Goal: Task Accomplishment & Management: Complete application form

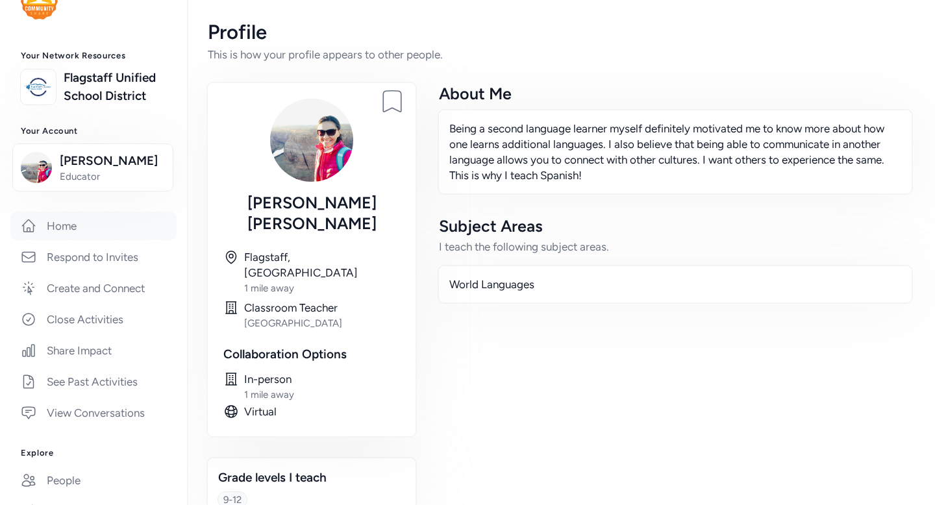
click at [69, 229] on link "Home" at bounding box center [93, 226] width 166 height 29
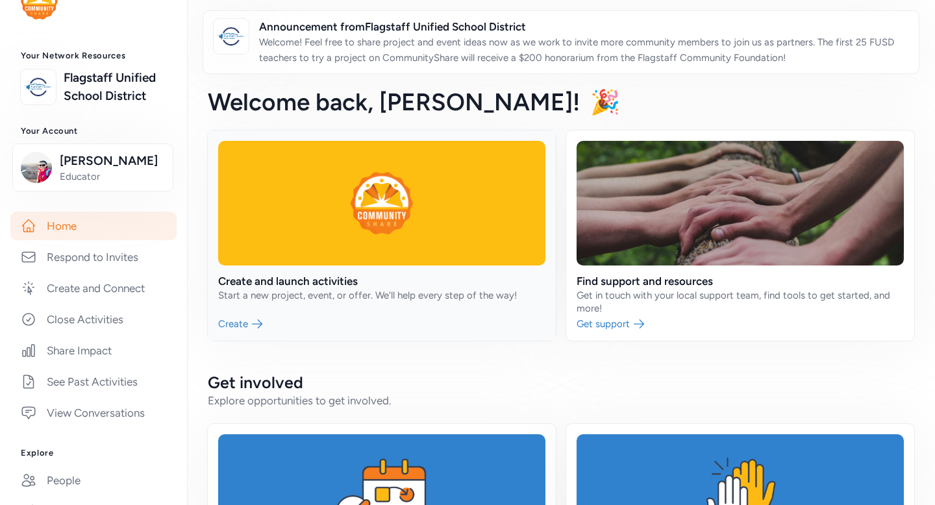
click at [311, 283] on link at bounding box center [382, 236] width 348 height 210
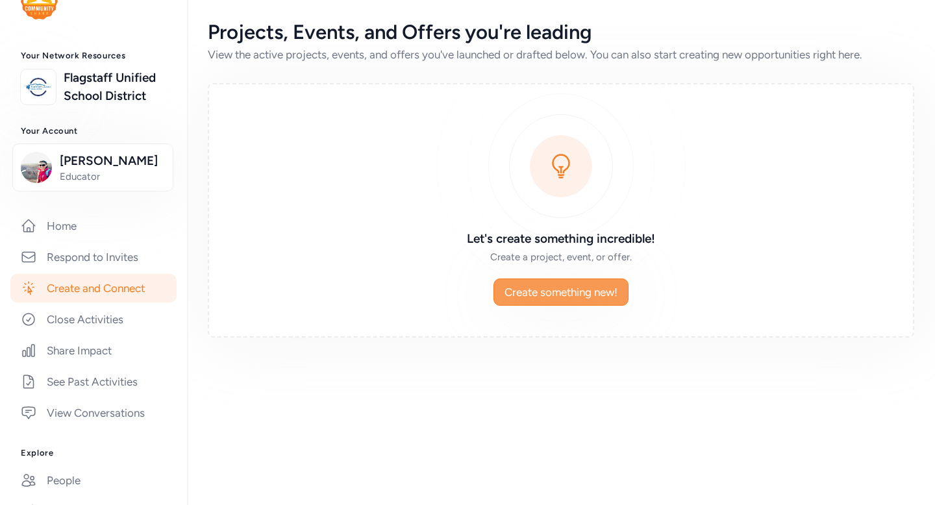
click at [556, 293] on span "Create something new!" at bounding box center [560, 292] width 113 height 16
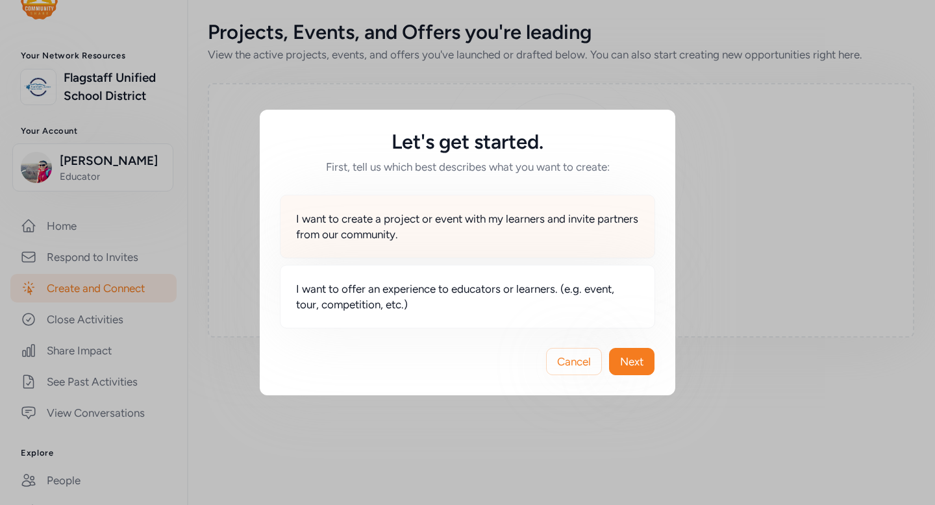
click at [412, 234] on span "I want to create a project or event with my learners and invite partners from o…" at bounding box center [467, 226] width 343 height 31
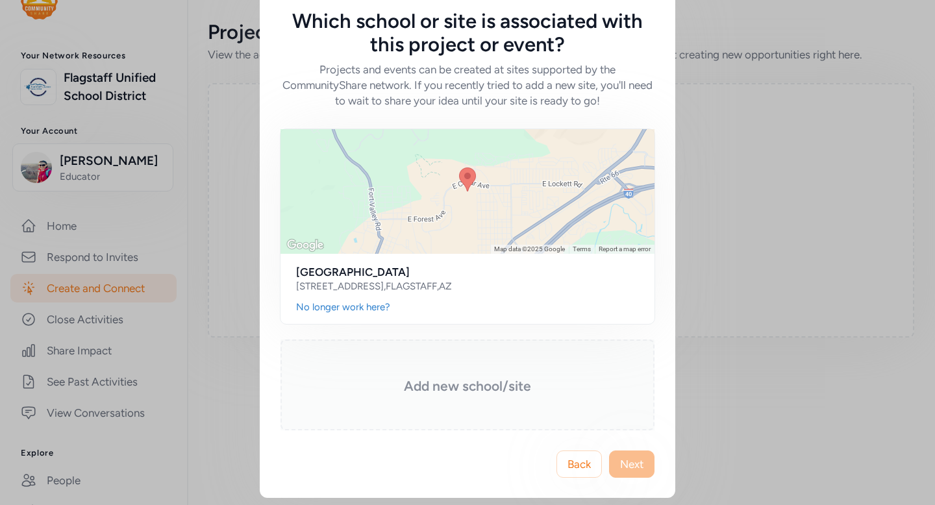
scroll to position [25, 0]
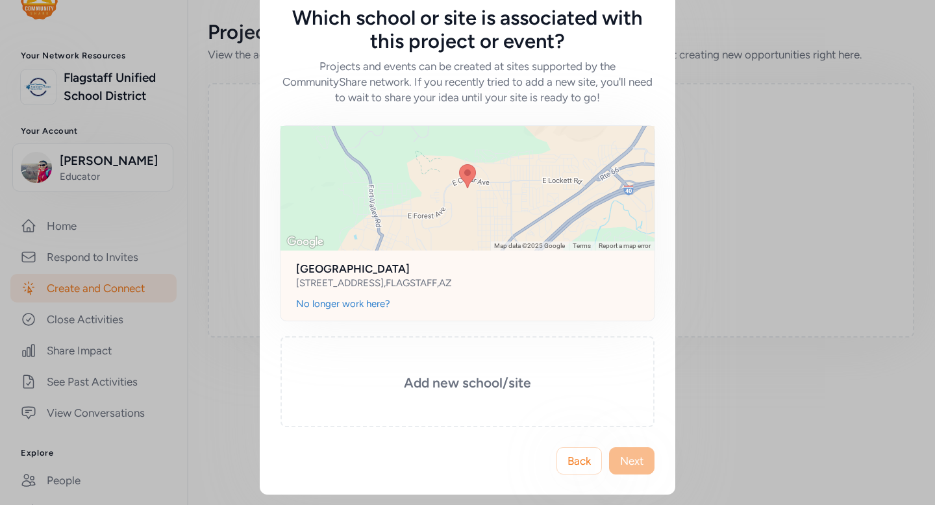
click at [471, 279] on div "[STREET_ADDRESS]" at bounding box center [467, 283] width 343 height 13
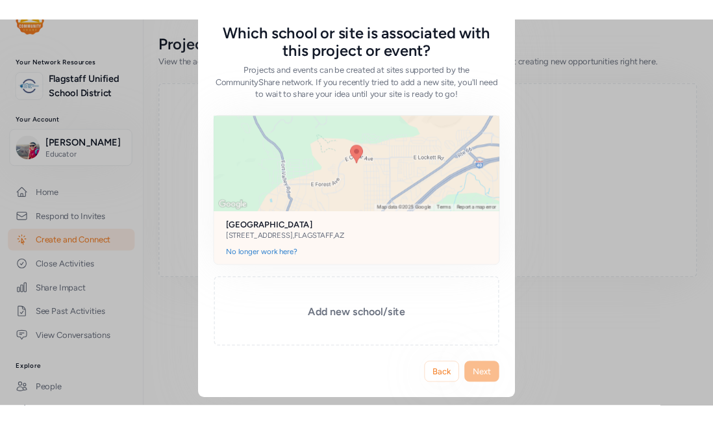
scroll to position [0, 0]
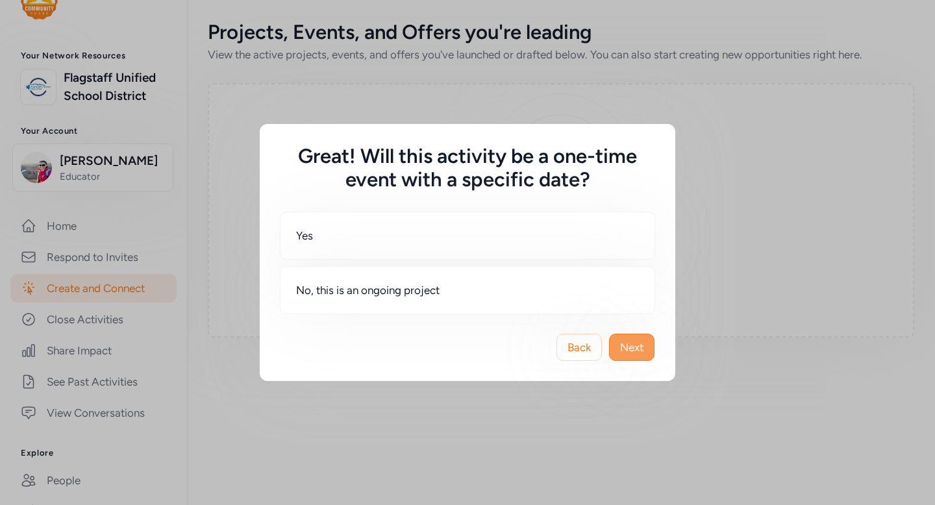
click at [635, 350] on span "Next" at bounding box center [631, 348] width 23 height 16
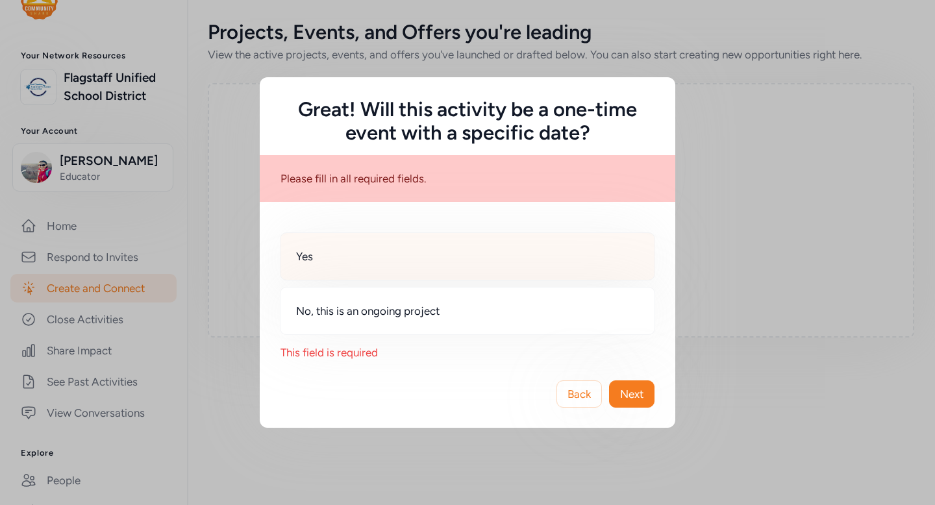
click at [382, 263] on div "Yes" at bounding box center [467, 256] width 375 height 48
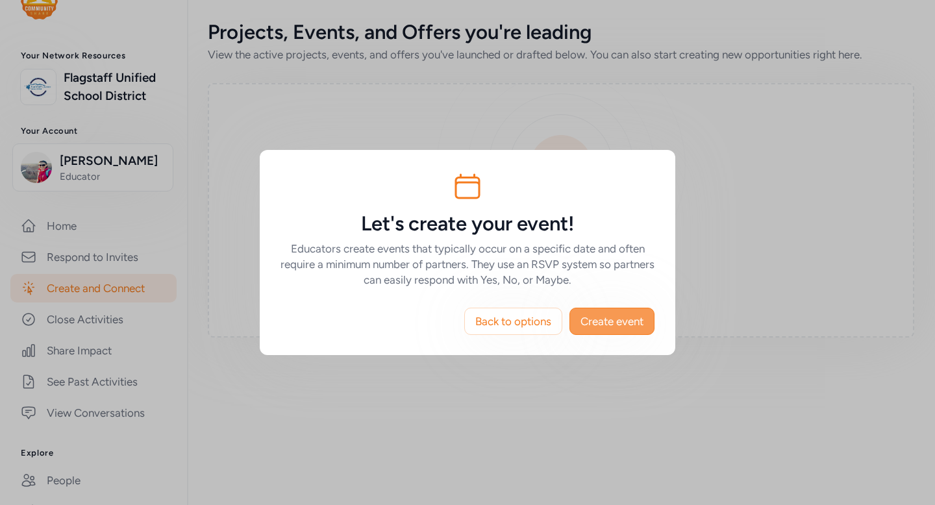
click at [619, 323] on span "Create event" at bounding box center [611, 322] width 63 height 16
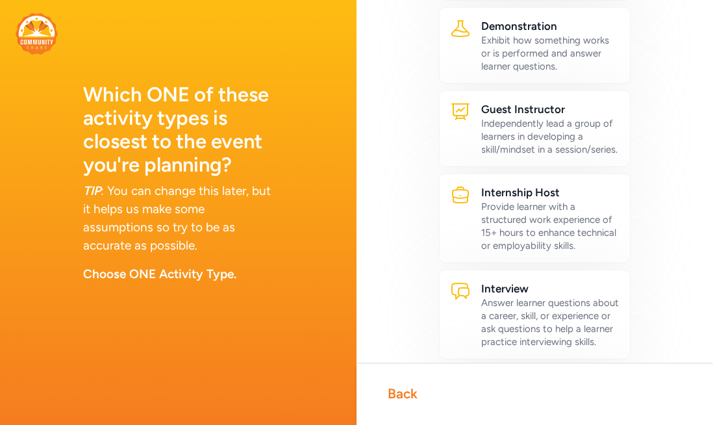
scroll to position [376, 0]
click at [395, 392] on div "Back" at bounding box center [403, 393] width 30 height 18
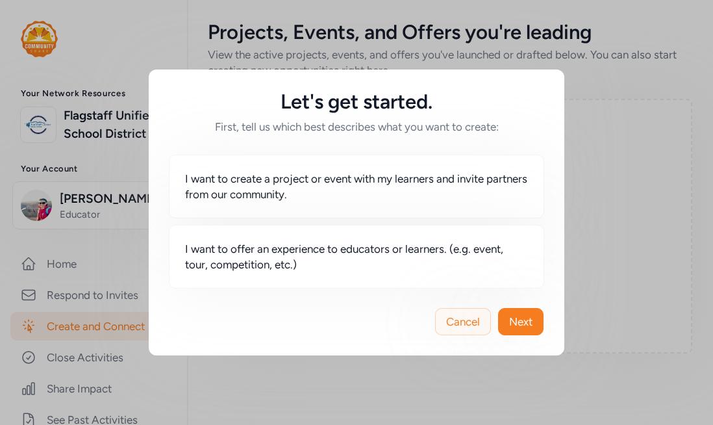
click at [461, 322] on span "Cancel" at bounding box center [463, 322] width 34 height 16
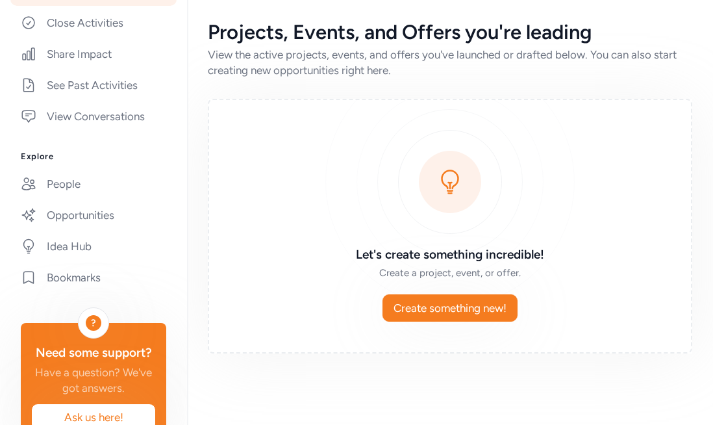
scroll to position [358, 0]
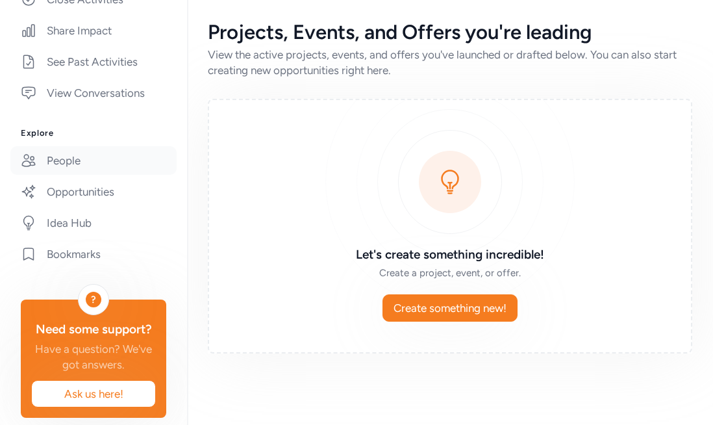
click at [64, 161] on link "People" at bounding box center [93, 160] width 166 height 29
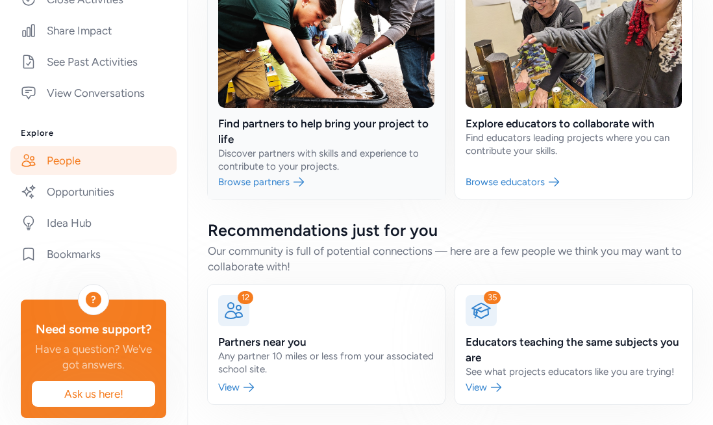
scroll to position [142, 0]
click at [265, 347] on link at bounding box center [326, 343] width 237 height 119
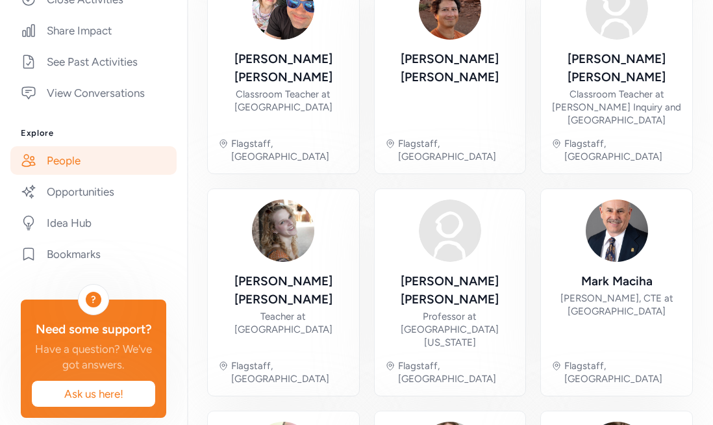
scroll to position [184, 0]
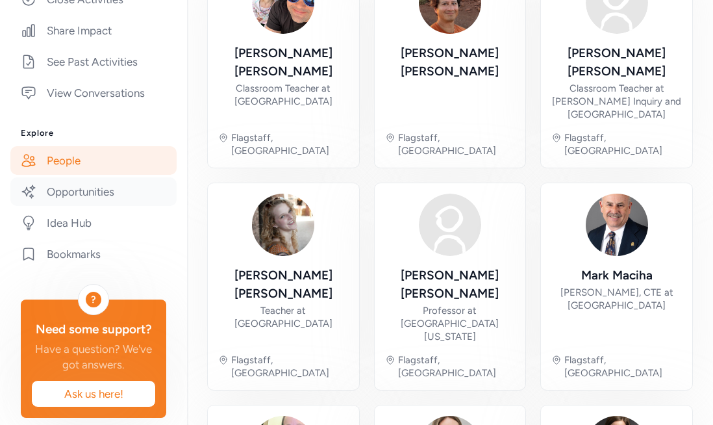
click at [100, 193] on link "Opportunities" at bounding box center [93, 191] width 166 height 29
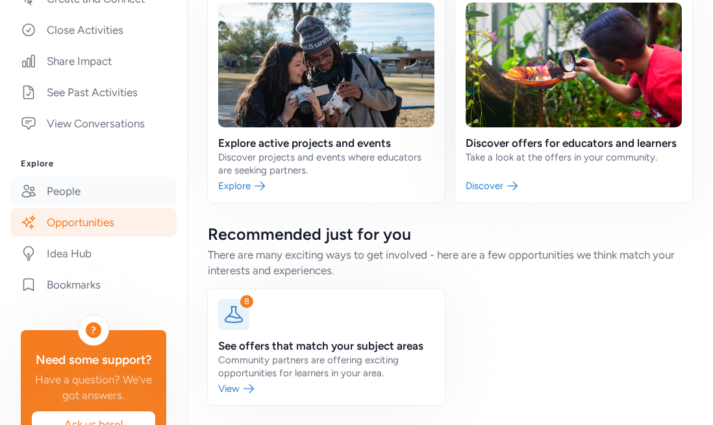
scroll to position [332, 0]
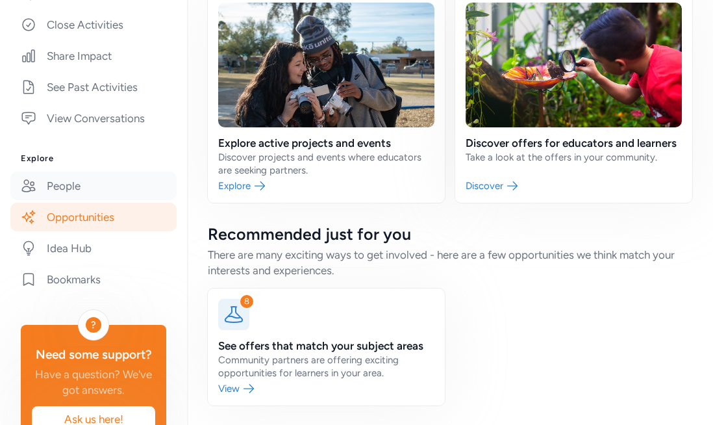
click at [80, 181] on link "People" at bounding box center [93, 185] width 166 height 29
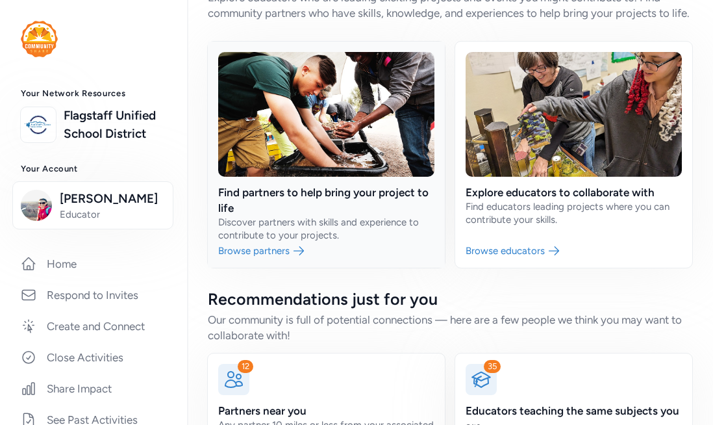
scroll to position [142, 0]
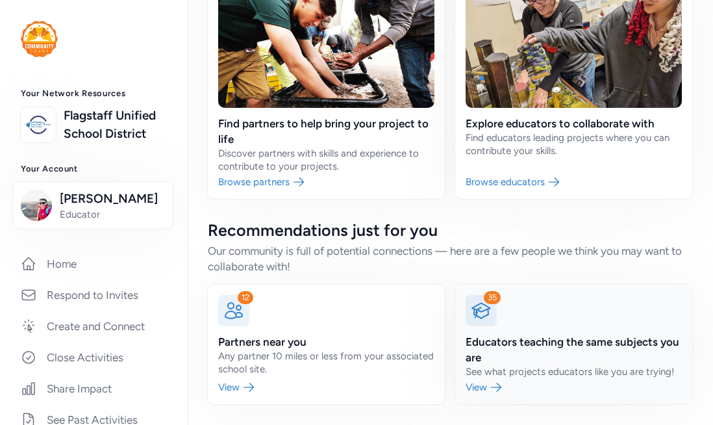
click at [512, 335] on link at bounding box center [573, 343] width 237 height 119
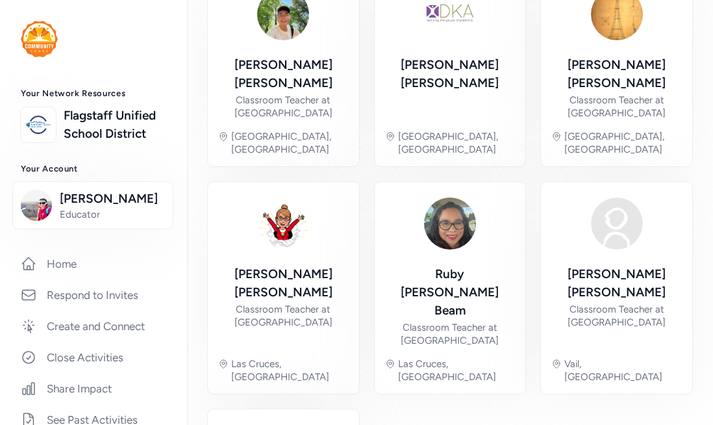
scroll to position [825, 0]
click at [65, 266] on link "Home" at bounding box center [93, 263] width 166 height 29
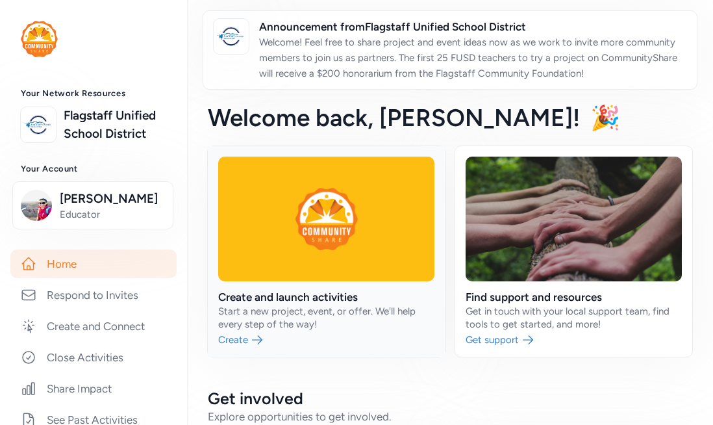
click at [312, 242] on link at bounding box center [326, 251] width 237 height 210
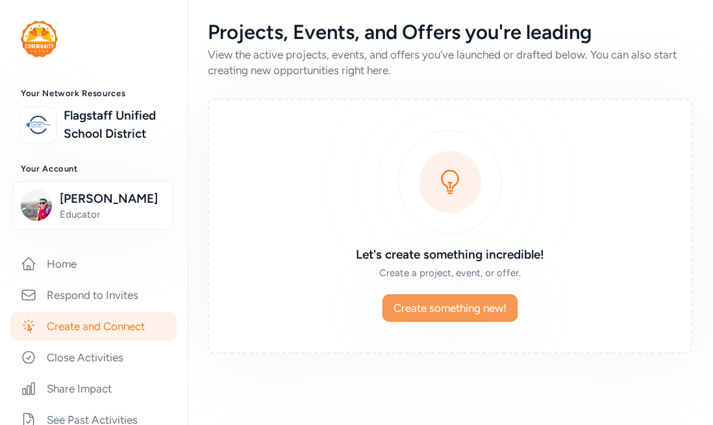
click at [457, 308] on span "Create something new!" at bounding box center [449, 308] width 113 height 16
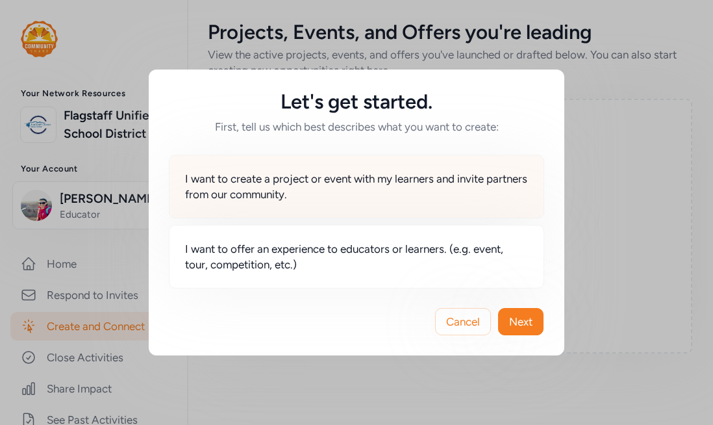
click at [392, 196] on span "I want to create a project or event with my learners and invite partners from o…" at bounding box center [356, 186] width 343 height 31
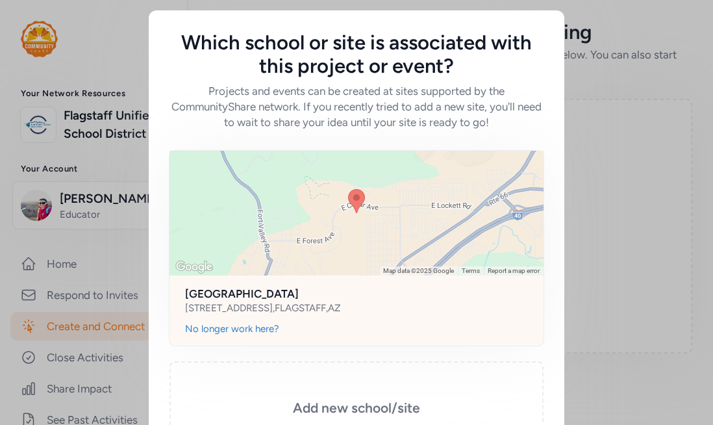
click at [379, 295] on h2 "[GEOGRAPHIC_DATA]" at bounding box center [356, 294] width 343 height 16
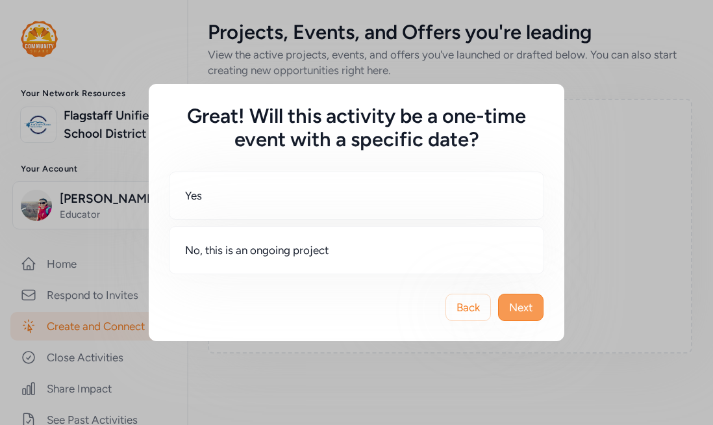
click at [521, 306] on span "Next" at bounding box center [520, 307] width 23 height 16
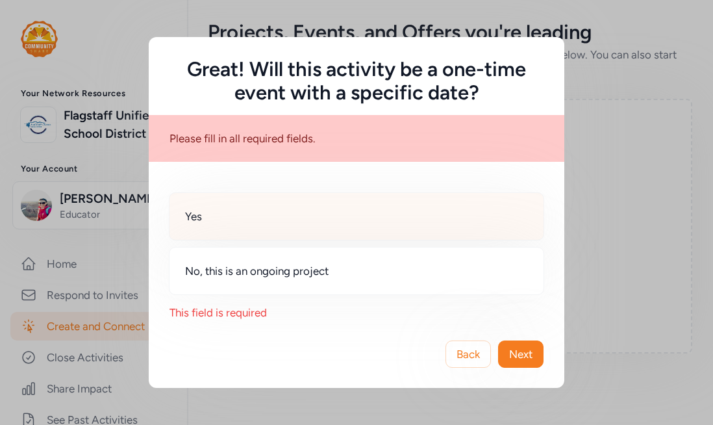
click at [318, 213] on div "Yes" at bounding box center [356, 216] width 375 height 48
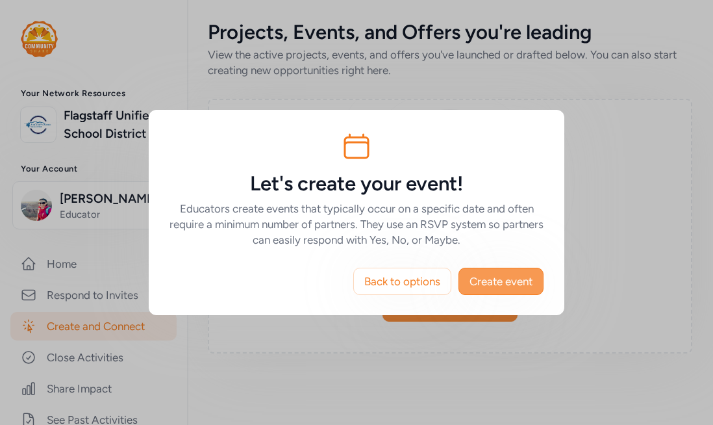
click at [512, 278] on span "Create event" at bounding box center [500, 281] width 63 height 16
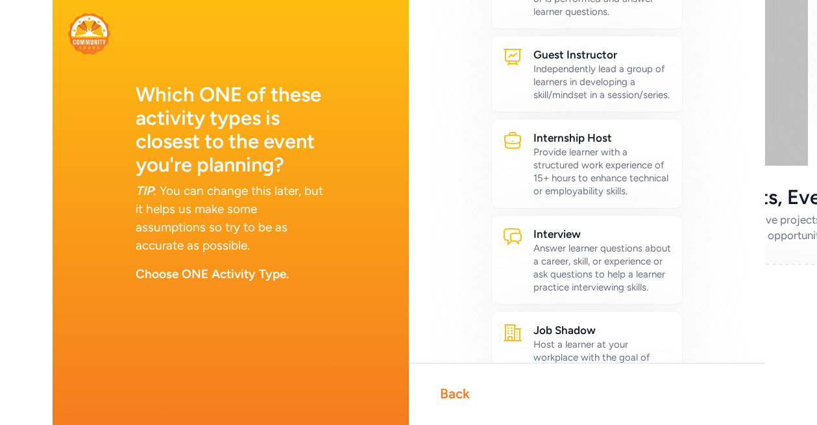
scroll to position [437, 0]
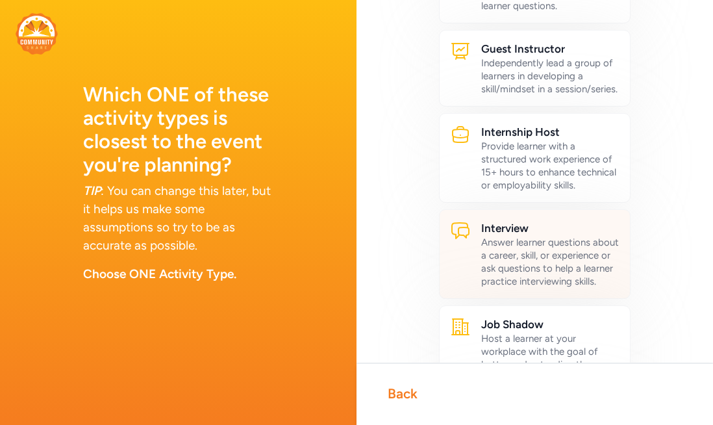
click at [569, 253] on div "Answer learner questions about a career, skill, or experience or ask questions …" at bounding box center [550, 262] width 138 height 52
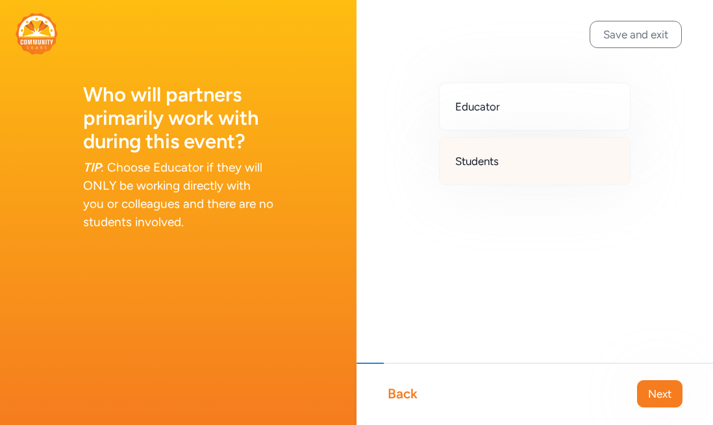
click at [490, 163] on span "Students" at bounding box center [477, 161] width 44 height 16
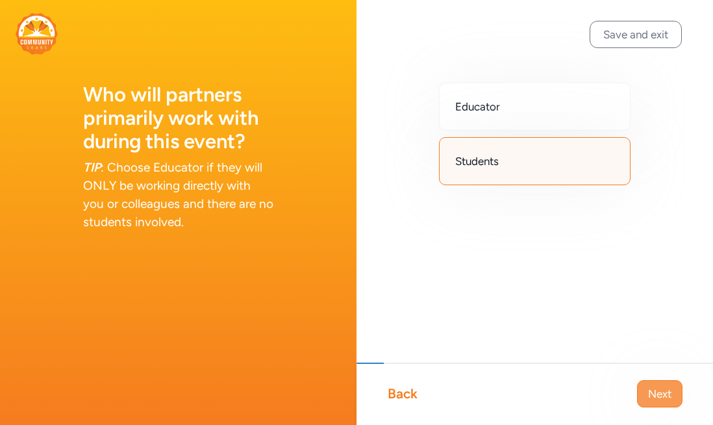
click at [658, 392] on span "Next" at bounding box center [659, 394] width 23 height 16
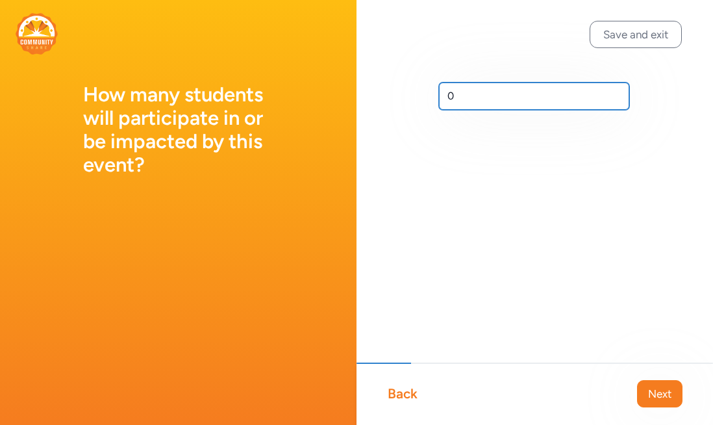
drag, startPoint x: 468, startPoint y: 96, endPoint x: 421, endPoint y: 95, distance: 47.4
click at [421, 95] on div "0" at bounding box center [534, 117] width 356 height 234
type input "18"
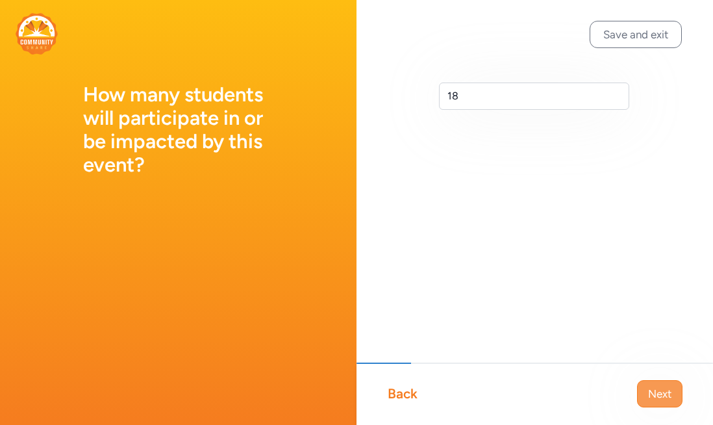
click at [663, 401] on button "Next" at bounding box center [659, 393] width 45 height 27
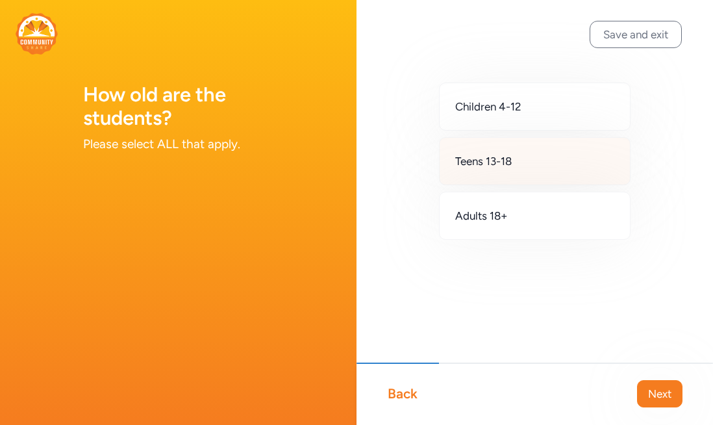
click at [529, 166] on div "Teens 13-18" at bounding box center [535, 161] width 192 height 48
click at [568, 163] on div "Teens 13-18" at bounding box center [535, 161] width 192 height 48
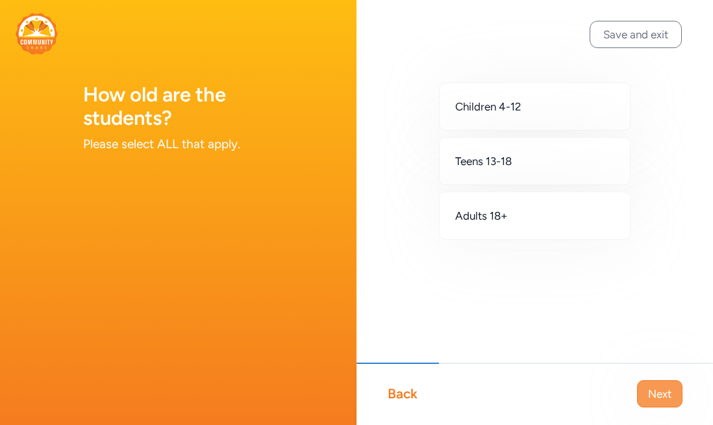
click at [658, 389] on span "Next" at bounding box center [659, 394] width 23 height 16
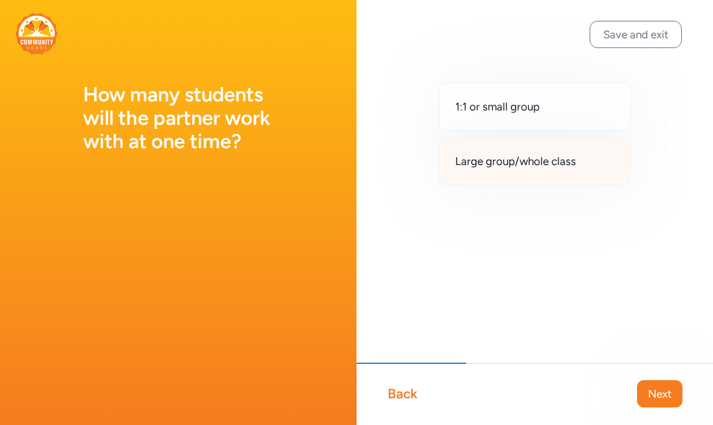
click at [528, 168] on span "Large group/whole class" at bounding box center [515, 161] width 121 height 16
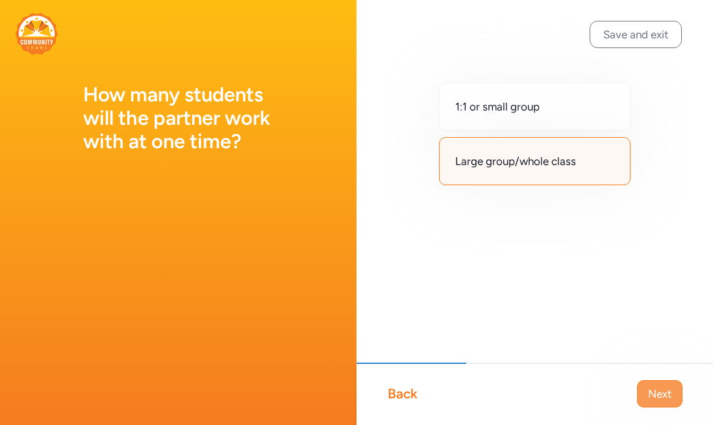
click at [658, 400] on span "Next" at bounding box center [659, 394] width 23 height 16
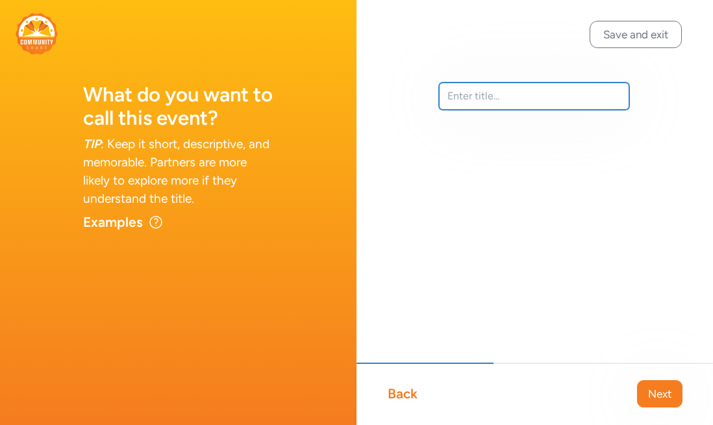
click at [471, 103] on input "text" at bounding box center [534, 95] width 190 height 27
drag, startPoint x: 504, startPoint y: 100, endPoint x: 434, endPoint y: 83, distance: 72.8
click at [434, 83] on div "Activismo" at bounding box center [534, 117] width 356 height 234
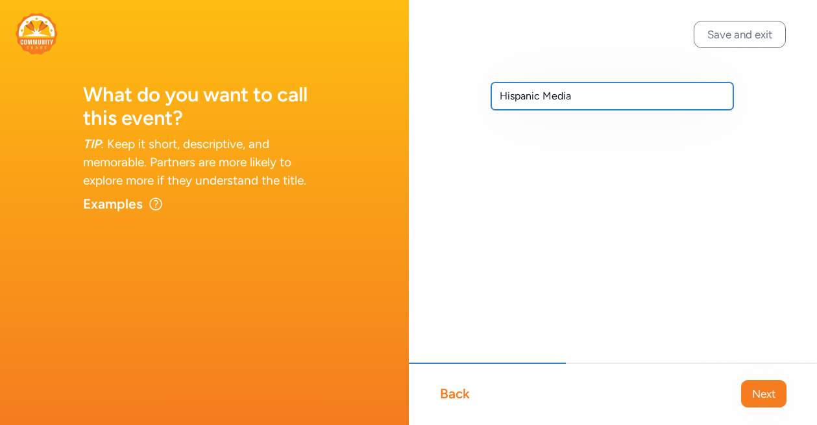
drag, startPoint x: 580, startPoint y: 93, endPoint x: 483, endPoint y: 92, distance: 97.4
click at [483, 92] on div "Hispanic Media" at bounding box center [613, 117] width 409 height 234
click at [544, 99] on input "Latino MEdia represnetation" at bounding box center [612, 95] width 243 height 27
click at [539, 97] on input "Latino Media represnetation" at bounding box center [612, 95] width 243 height 27
click at [597, 97] on input "Latino media represnetation" at bounding box center [612, 95] width 243 height 27
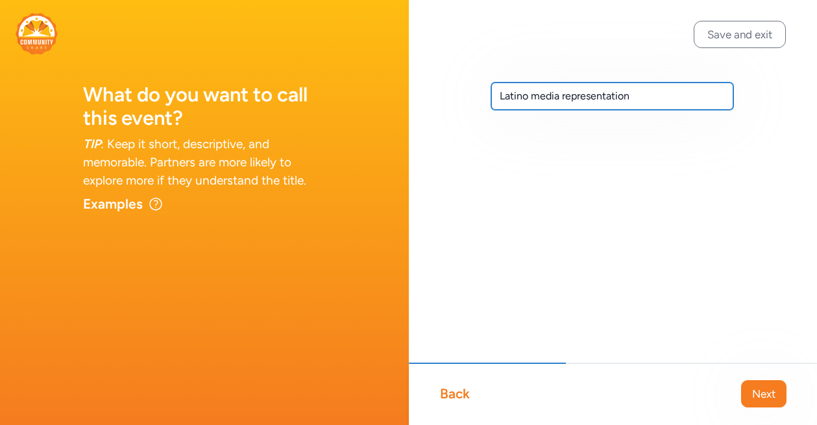
click at [651, 99] on input "Latino media representation" at bounding box center [612, 95] width 243 height 27
drag, startPoint x: 650, startPoint y: 104, endPoint x: 484, endPoint y: 83, distance: 166.9
click at [484, 83] on div "Latino media representation" at bounding box center [613, 117] width 409 height 234
click at [540, 97] on input "Latino media representation" at bounding box center [612, 95] width 243 height 27
click at [561, 95] on input "Latino media representation" at bounding box center [612, 95] width 243 height 27
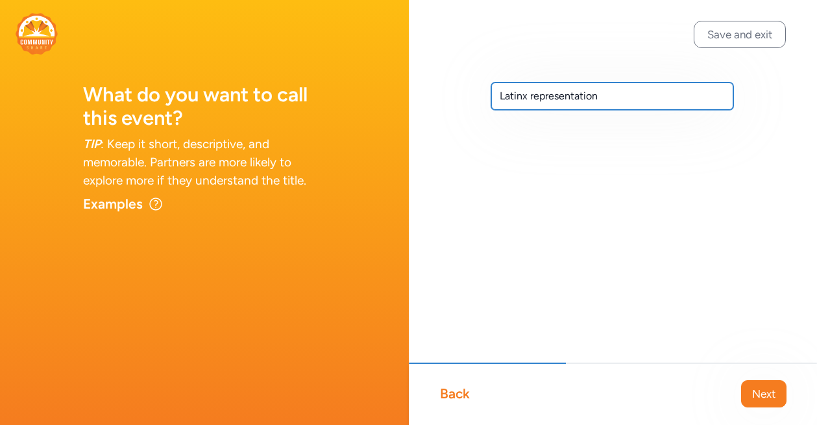
click at [634, 100] on input "Latinx representation" at bounding box center [612, 95] width 243 height 27
type input "Latinx representation in media"
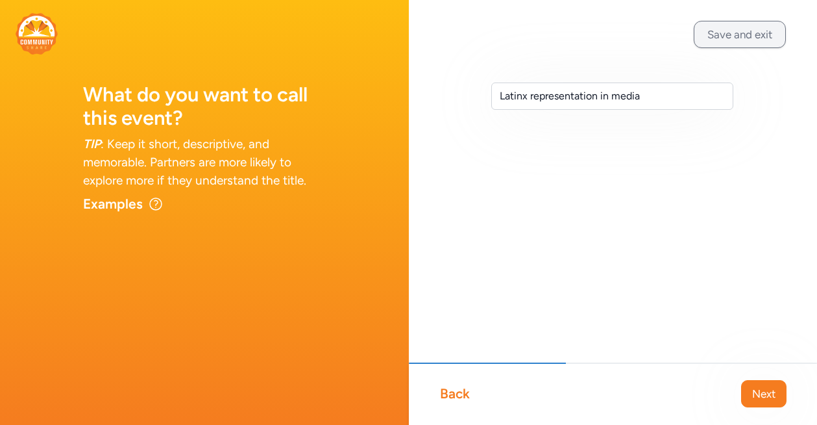
click at [712, 36] on button "Save and exit" at bounding box center [740, 34] width 92 height 27
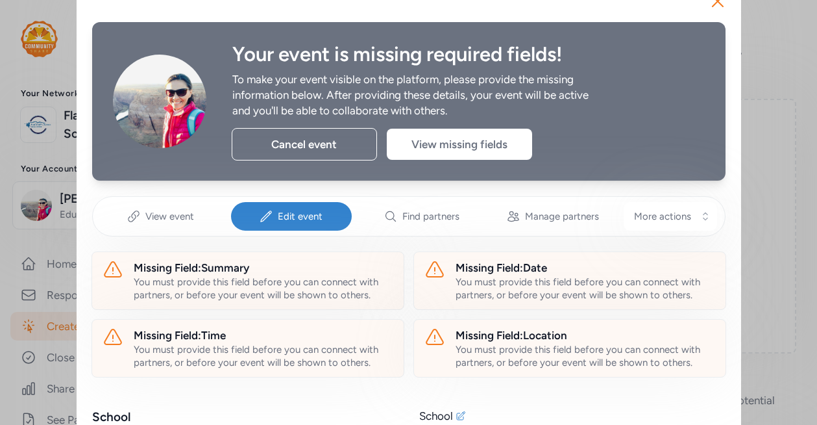
scroll to position [38, 0]
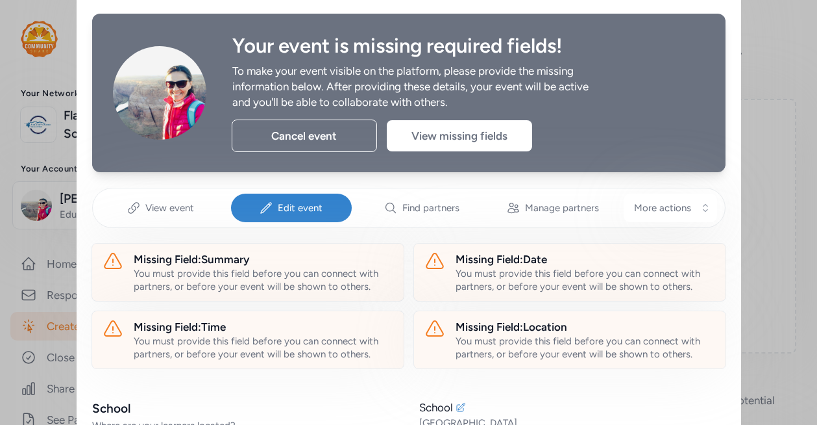
click at [279, 204] on span "Edit event" at bounding box center [300, 207] width 45 height 13
click at [285, 206] on span "Edit event" at bounding box center [300, 207] width 45 height 13
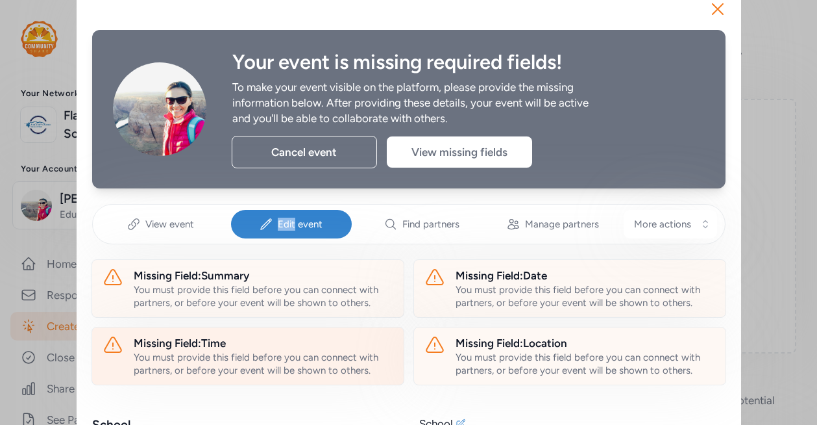
scroll to position [15, 0]
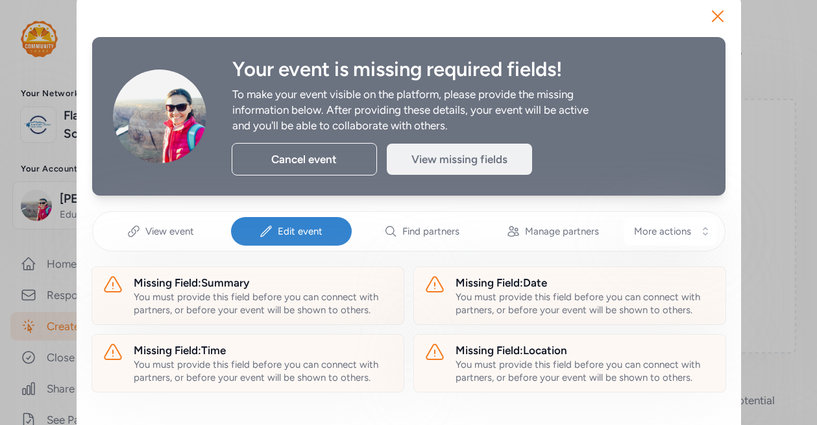
click at [436, 164] on div "View missing fields" at bounding box center [459, 158] width 145 height 31
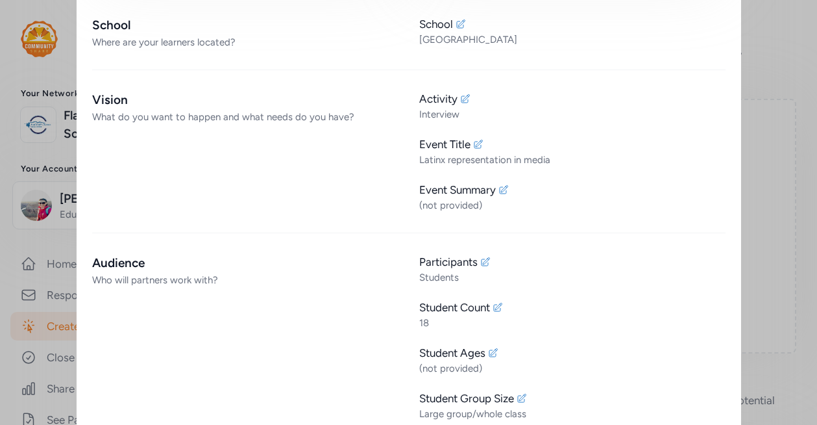
scroll to position [425, 0]
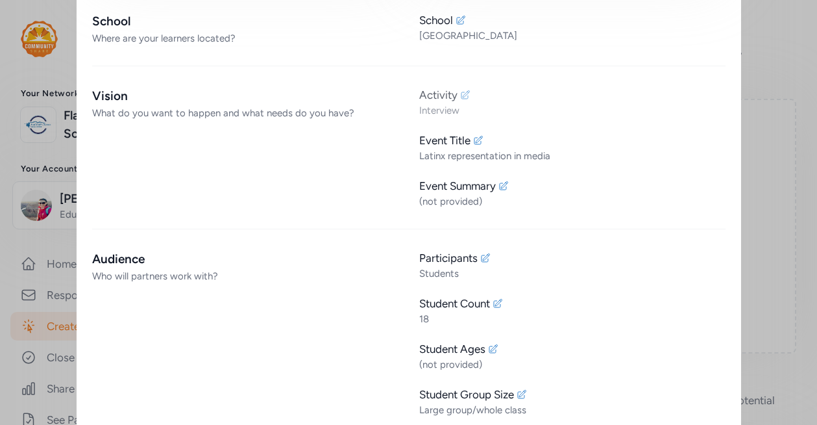
click at [465, 93] on icon at bounding box center [466, 94] width 8 height 8
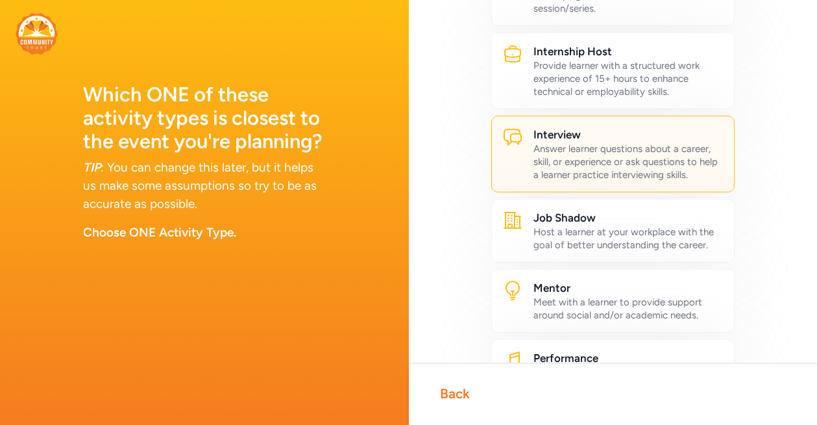
scroll to position [469, 0]
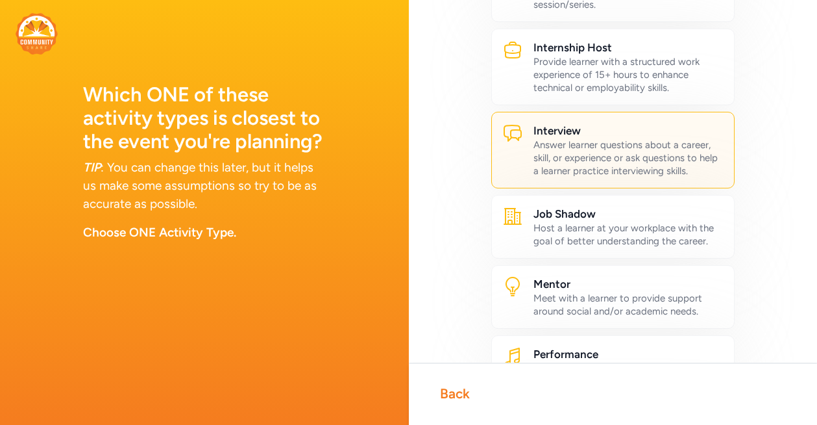
click at [712, 191] on div "Advisor Consult with a learner or serve on a board, advisory group, or committe…" at bounding box center [613, 187] width 409 height 1312
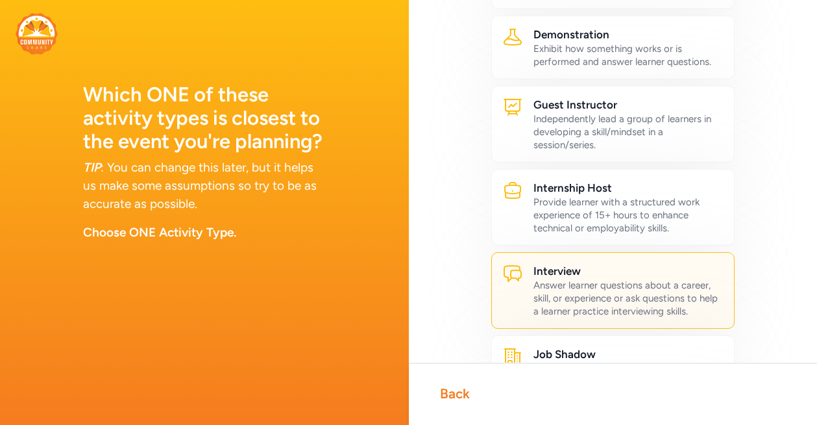
scroll to position [0, 0]
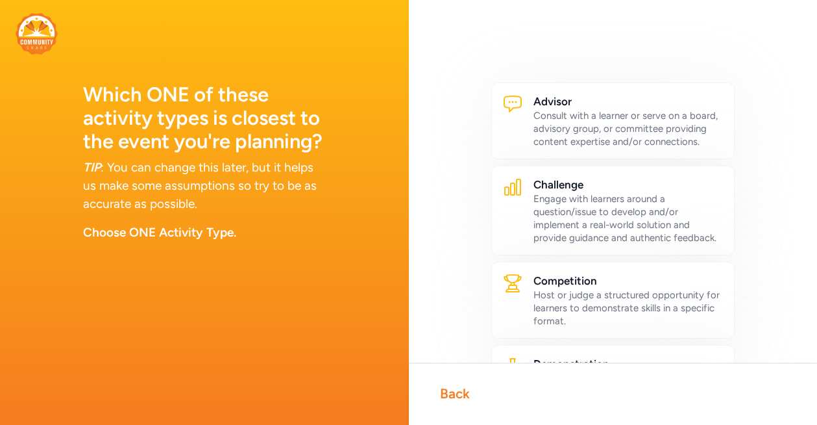
click at [464, 391] on div "Back" at bounding box center [455, 393] width 30 height 18
click at [461, 390] on div "Back" at bounding box center [455, 393] width 30 height 18
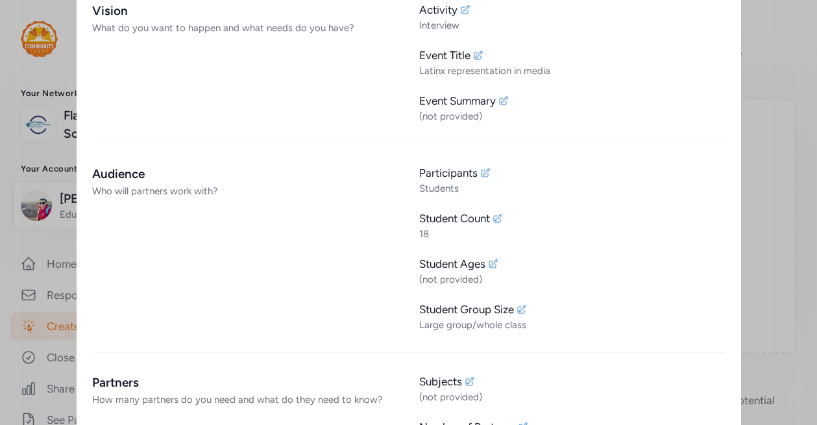
scroll to position [543, 0]
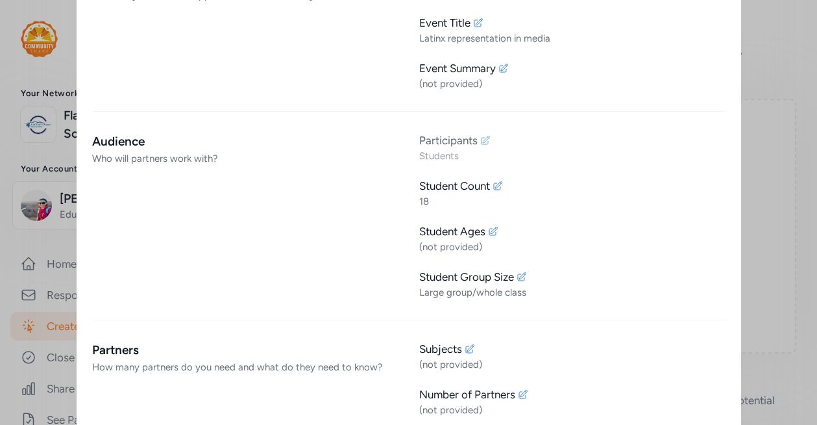
click at [486, 135] on icon at bounding box center [485, 140] width 10 height 10
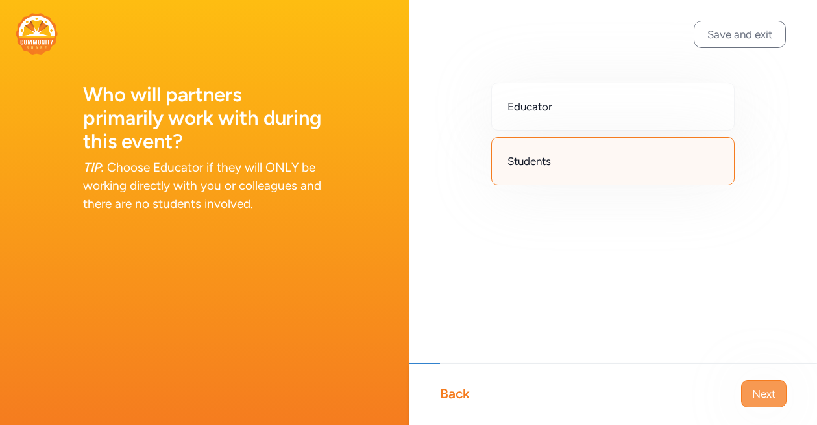
click at [712, 396] on span "Next" at bounding box center [764, 394] width 23 height 16
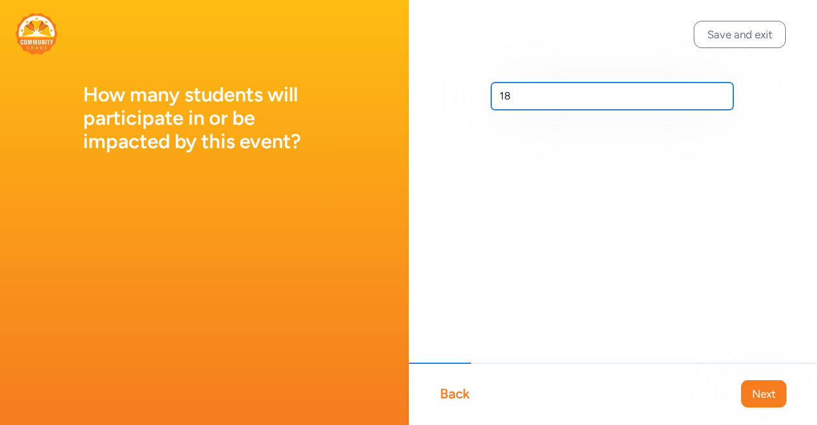
drag, startPoint x: 524, startPoint y: 99, endPoint x: 491, endPoint y: 97, distance: 32.5
click at [491, 97] on input "18" at bounding box center [612, 95] width 243 height 27
type input "30"
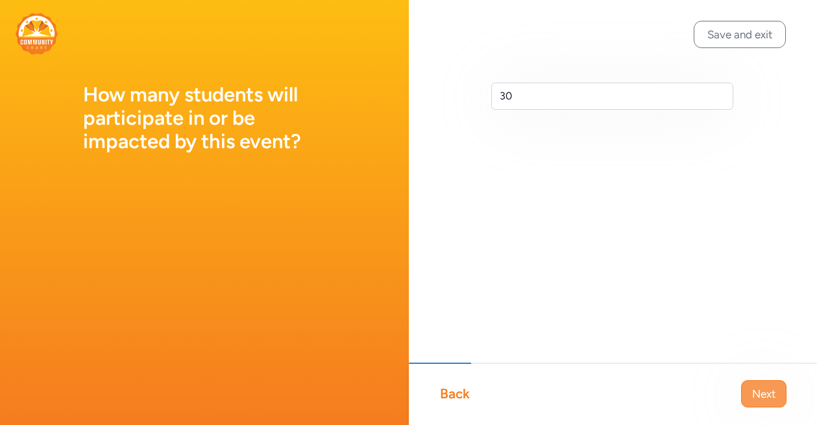
click at [712, 393] on button "Next" at bounding box center [763, 393] width 45 height 27
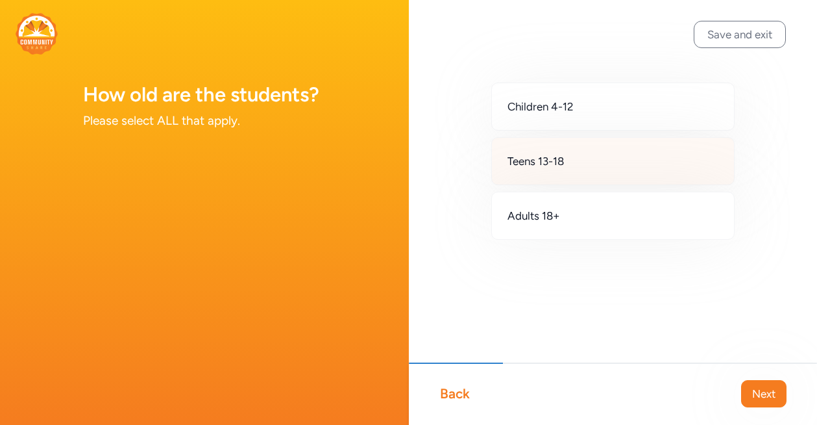
click at [576, 167] on div "Teens 13-18" at bounding box center [613, 161] width 244 height 48
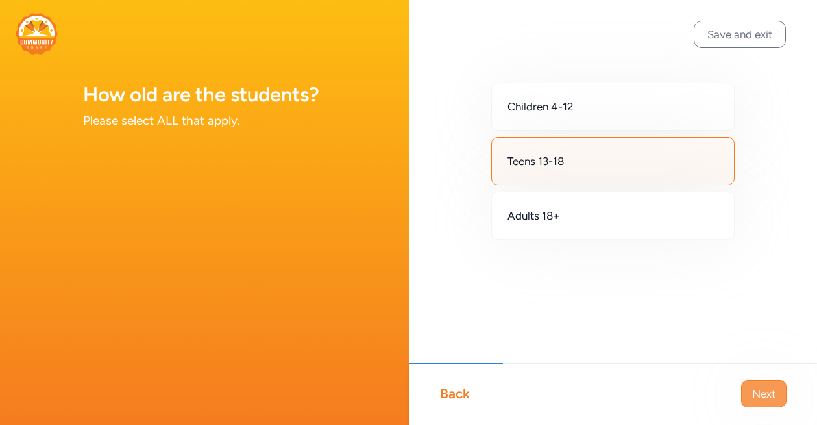
click at [712, 390] on span "Next" at bounding box center [764, 394] width 23 height 16
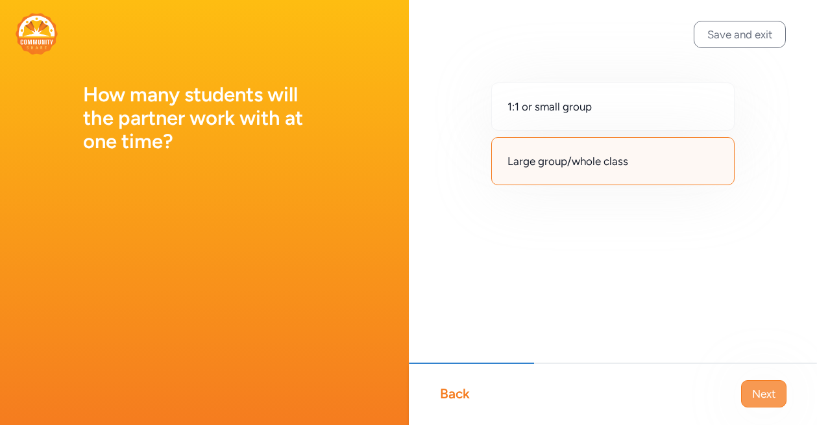
click at [712, 390] on span "Next" at bounding box center [764, 394] width 23 height 16
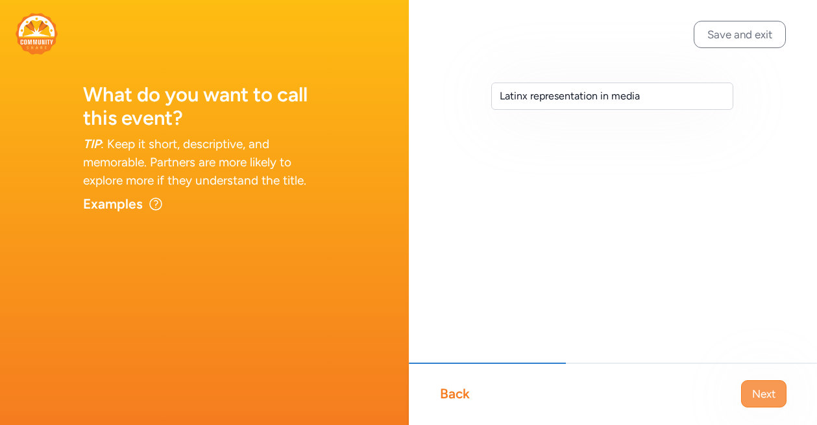
click at [712, 388] on span "Next" at bounding box center [764, 394] width 23 height 16
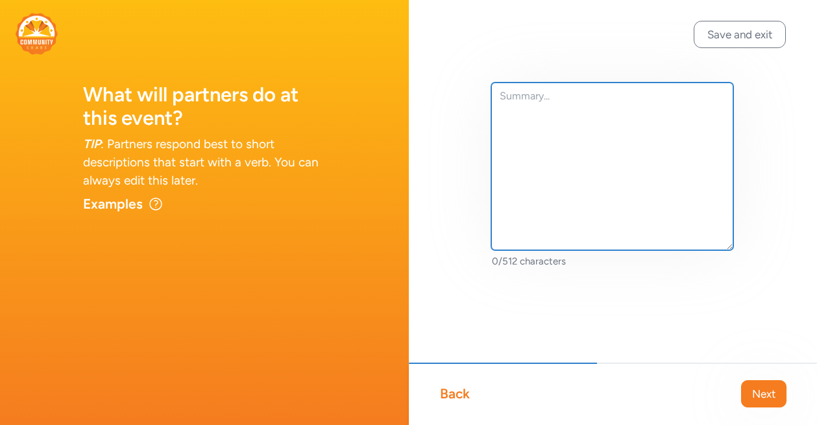
click at [536, 103] on textarea at bounding box center [612, 166] width 243 height 168
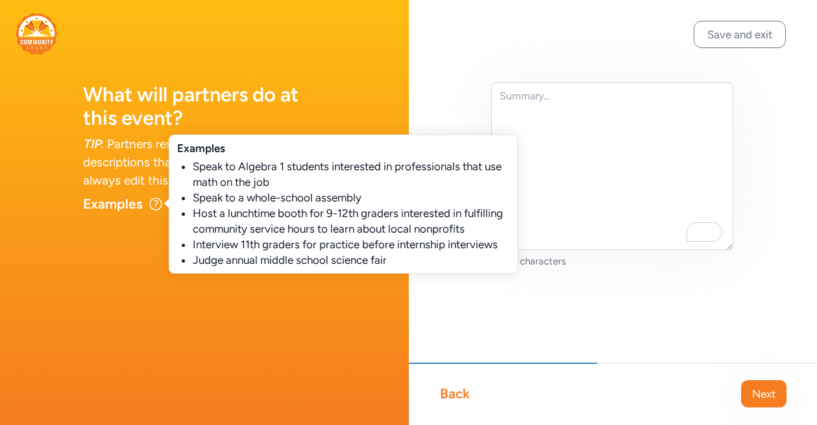
click at [153, 203] on icon at bounding box center [156, 204] width 16 height 16
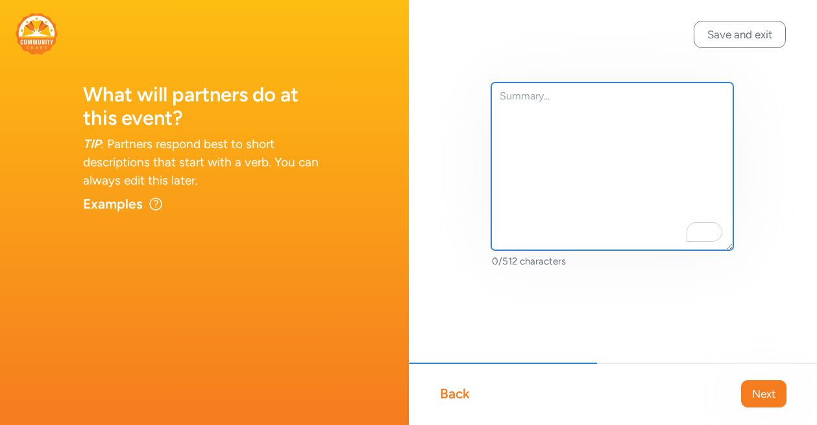
click at [521, 94] on textarea "To enrich screen reader interactions, please activate Accessibility in Grammarl…" at bounding box center [612, 166] width 243 height 168
click at [504, 97] on textarea "share you story" at bounding box center [612, 166] width 243 height 168
click at [589, 93] on textarea "Share you story" at bounding box center [612, 166] width 243 height 168
click at [600, 92] on textarea "Share your story or" at bounding box center [612, 166] width 243 height 168
click at [669, 97] on textarea "Share your story or knoledge" at bounding box center [612, 166] width 243 height 168
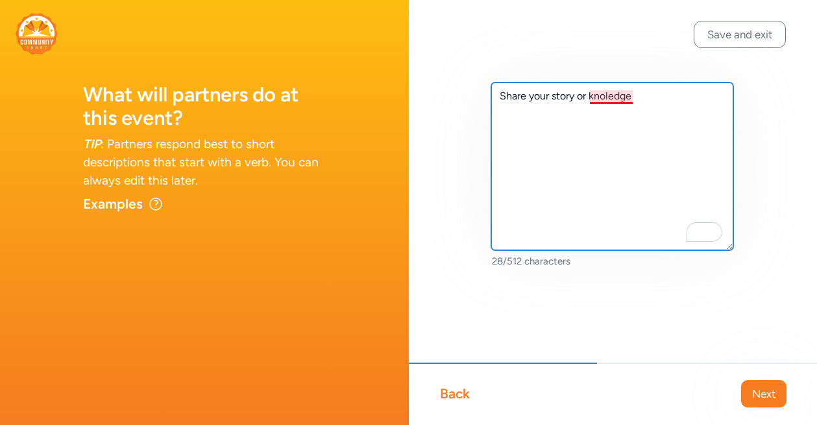
click at [627, 96] on textarea "Share your story or knoledge" at bounding box center [612, 166] width 243 height 168
click at [624, 96] on textarea "Share your story or knowledge" at bounding box center [612, 166] width 243 height 168
click at [650, 97] on textarea "Share your story or knowledge" at bounding box center [612, 166] width 243 height 168
paste textarea "impact of Latino image in the media"
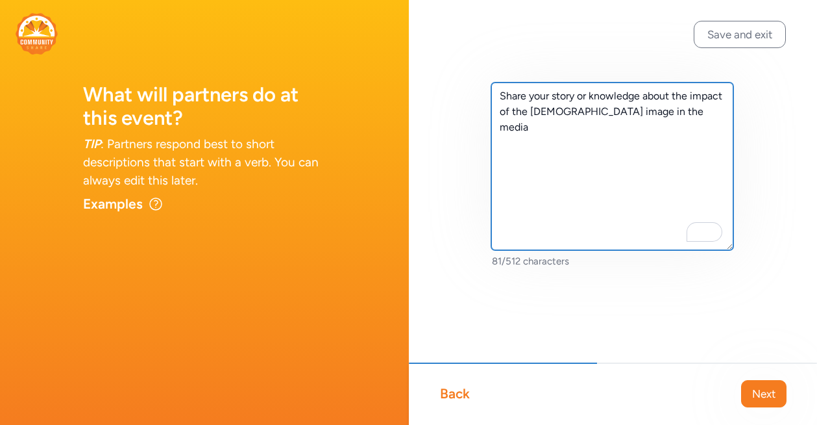
click at [660, 114] on textarea "Share your story or knowledge about the impact of the [DEMOGRAPHIC_DATA] image …" at bounding box center [612, 166] width 243 height 168
paste textarea "Apply the concepts (e.g., tokenism, inclusion, diversity and representation) to…"
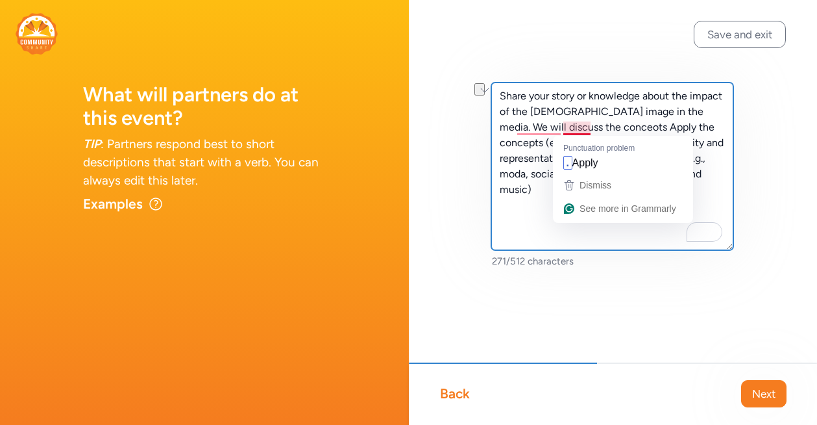
drag, startPoint x: 693, startPoint y: 128, endPoint x: 564, endPoint y: 130, distance: 129.9
click at [564, 130] on textarea "Share your story or knowledge about the impact of the [DEMOGRAPHIC_DATA] image …" at bounding box center [612, 166] width 243 height 168
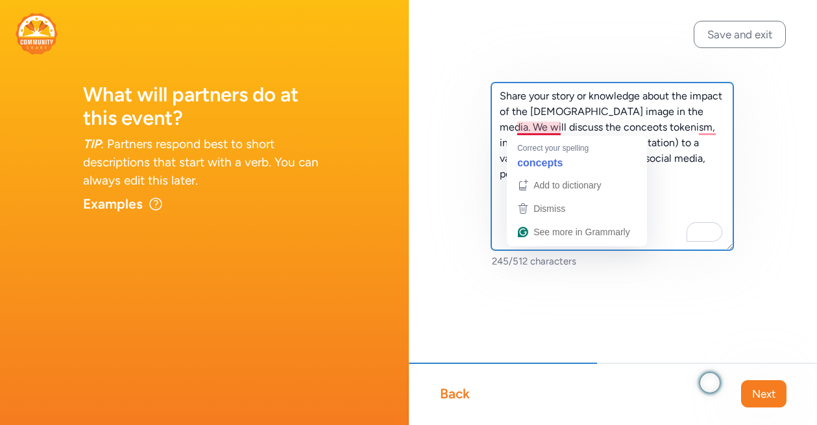
click at [541, 123] on textarea "Share your story or knowledge about the impact of the [DEMOGRAPHIC_DATA] image …" at bounding box center [612, 166] width 243 height 168
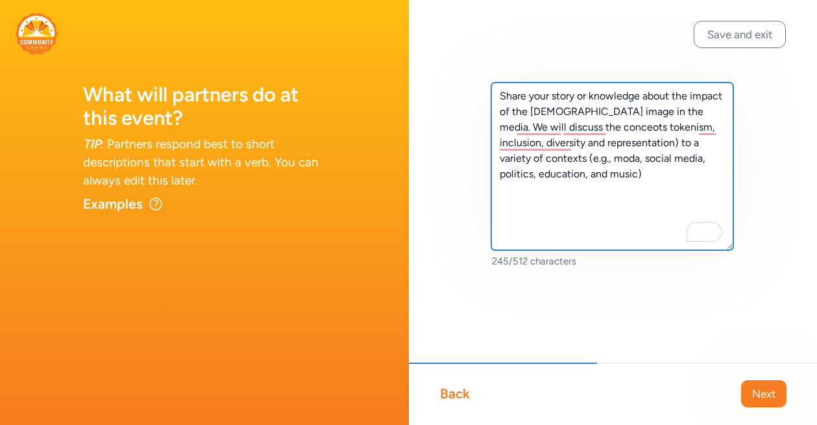
click at [547, 120] on textarea "Share your story or knowledge about the impact of the [DEMOGRAPHIC_DATA] image …" at bounding box center [612, 166] width 243 height 168
click at [547, 129] on textarea "Share your story or knowledge about the impact of the [DEMOGRAPHIC_DATA] image …" at bounding box center [612, 166] width 243 height 168
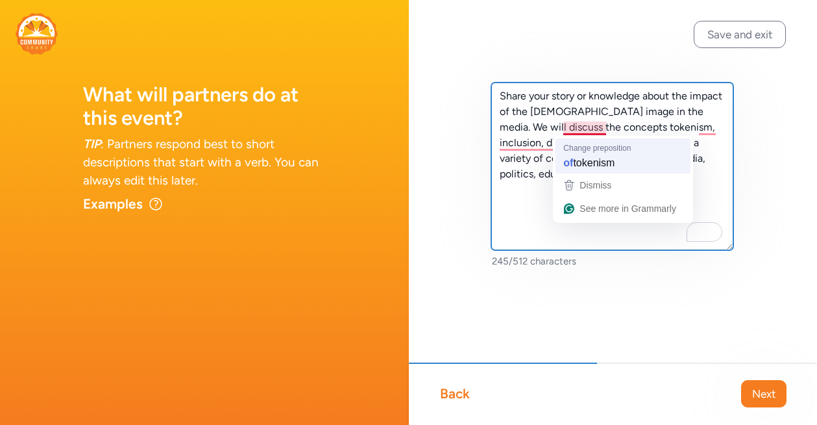
click at [585, 159] on textarea "Share your story or knowledge about the impact of the [DEMOGRAPHIC_DATA] image …" at bounding box center [612, 166] width 243 height 168
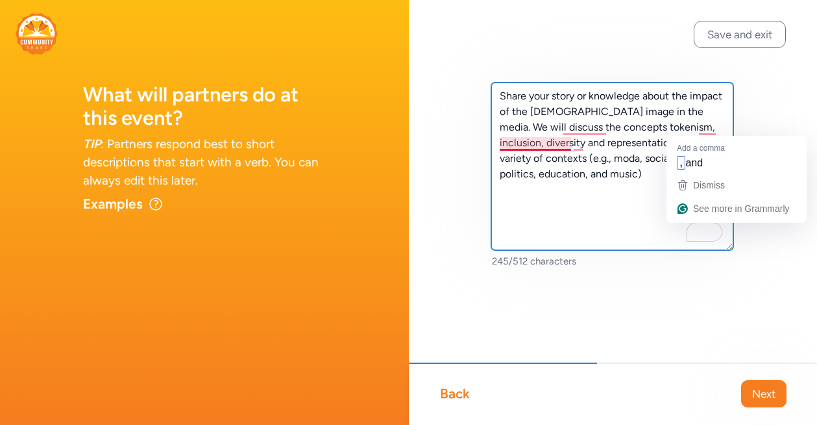
click at [554, 143] on textarea "Share your story or knowledge about the impact of the [DEMOGRAPHIC_DATA] image …" at bounding box center [612, 166] width 243 height 168
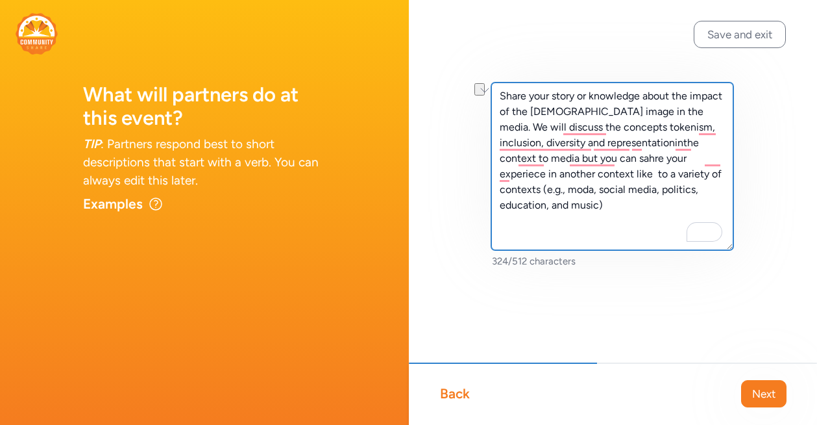
drag, startPoint x: 632, startPoint y: 176, endPoint x: 497, endPoint y: 176, distance: 135.7
click at [497, 176] on textarea "Share your story or knowledge about the impact of the [DEMOGRAPHIC_DATA] image …" at bounding box center [612, 166] width 243 height 168
drag, startPoint x: 525, startPoint y: 175, endPoint x: 501, endPoint y: 175, distance: 23.4
click at [501, 175] on textarea "Share your story or knowledge about the impact of the [DEMOGRAPHIC_DATA] image …" at bounding box center [612, 166] width 243 height 168
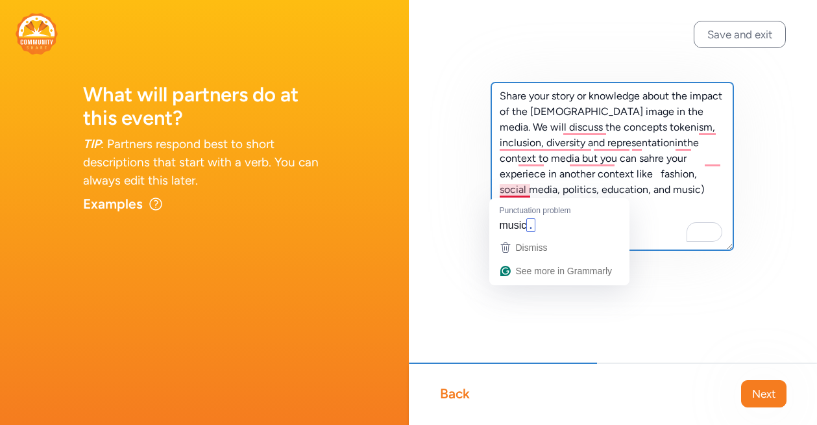
click at [527, 188] on textarea "Share your story or knowledge about the impact of the [DEMOGRAPHIC_DATA] image …" at bounding box center [612, 166] width 243 height 168
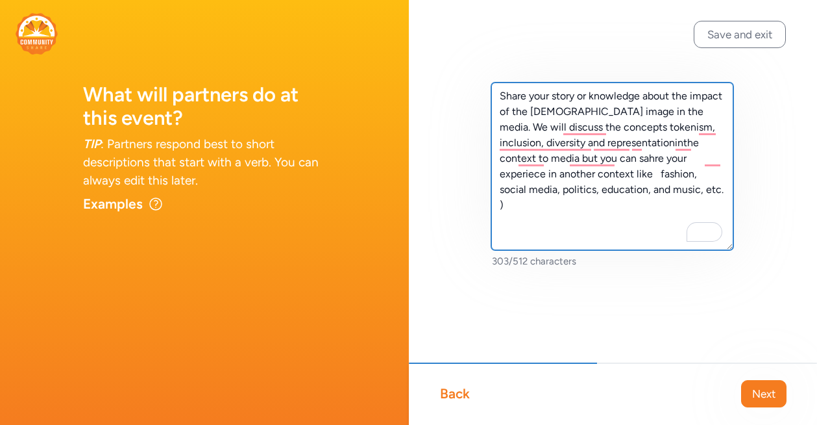
click at [558, 190] on textarea "Share your story or knowledge about the impact of the [DEMOGRAPHIC_DATA] image …" at bounding box center [612, 166] width 243 height 168
type textarea "Share your story or knowledge about the impact of the [DEMOGRAPHIC_DATA] image …"
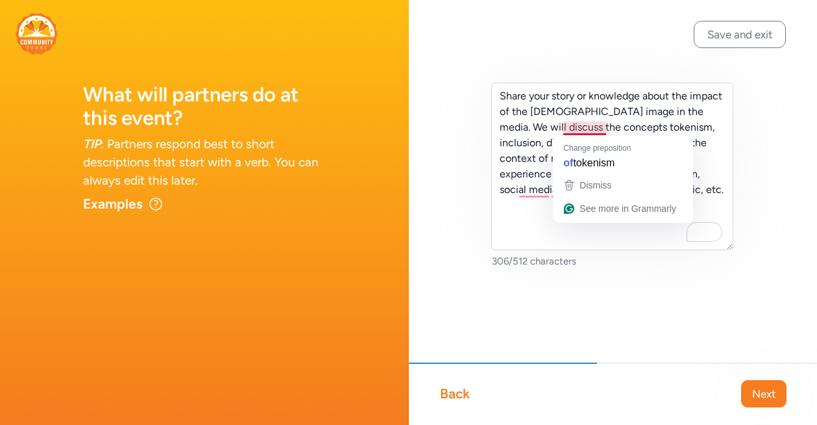
click at [530, 202] on textarea "Share your story or knowledge about the impact of the Latino image in the media…" at bounding box center [612, 166] width 243 height 168
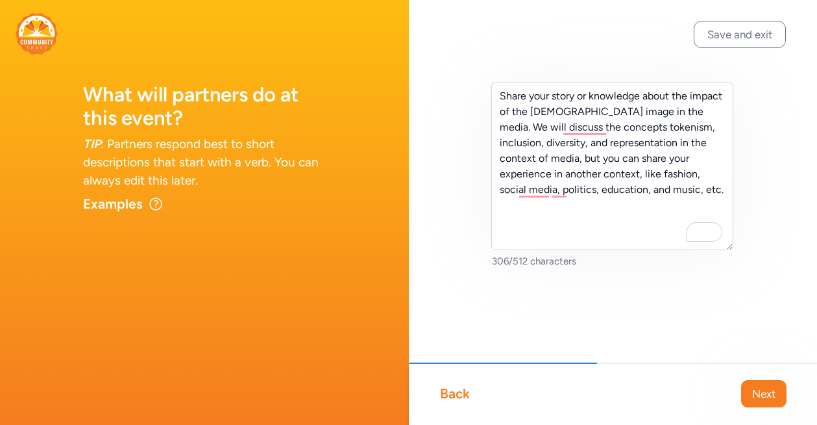
click at [651, 142] on textarea "Share your story or knowledge about the impact of the Latino image in the media…" at bounding box center [612, 166] width 243 height 168
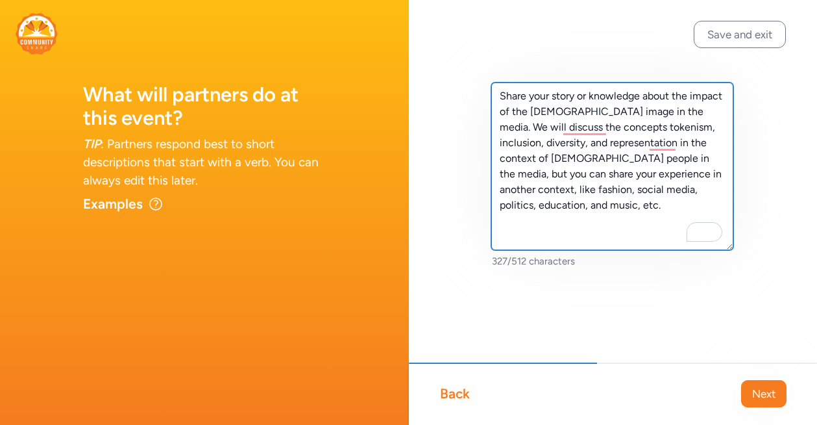
click at [666, 164] on textarea "Share your story or knowledge about the impact of the Latino image in the media…" at bounding box center [612, 166] width 243 height 168
click at [586, 216] on textarea "Share your story or knowledge about the impact of the Latino image in the media…" at bounding box center [612, 166] width 243 height 168
click at [645, 192] on textarea "Share your story or knowledge about the impact of the Latino image in the media…" at bounding box center [612, 166] width 243 height 168
click at [636, 190] on textarea "Share your story or knowledge about the impact of the Latino image in the media…" at bounding box center [612, 166] width 243 height 168
type textarea "Share your story or knowledge about the impact of the Latino image in the media…"
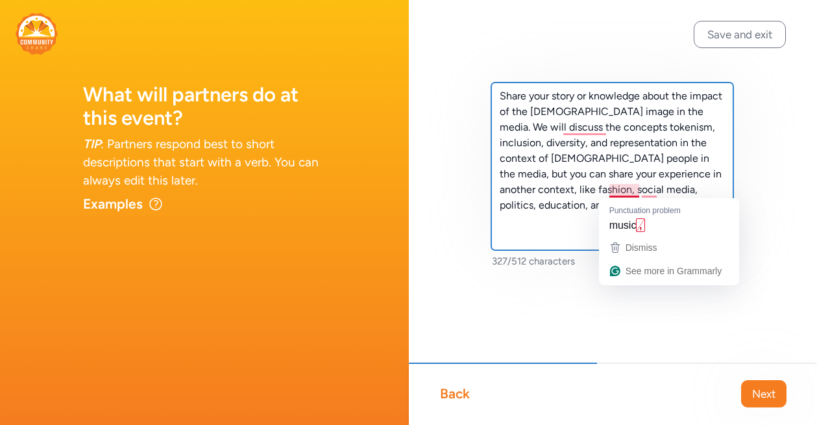
click at [561, 217] on textarea "Share your story or knowledge about the impact of the Latino image in the media…" at bounding box center [612, 166] width 243 height 168
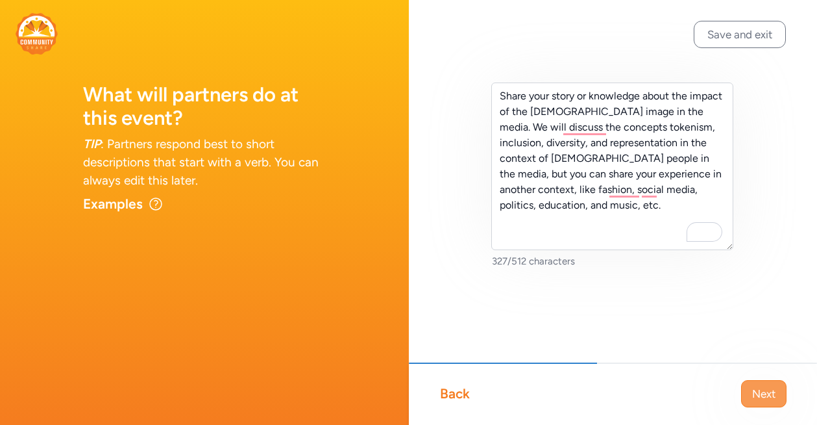
click at [767, 393] on span "Next" at bounding box center [764, 394] width 23 height 16
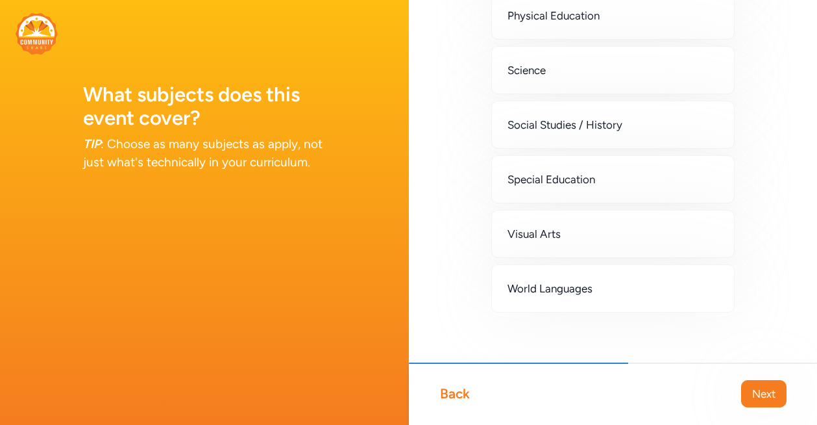
scroll to position [500, 0]
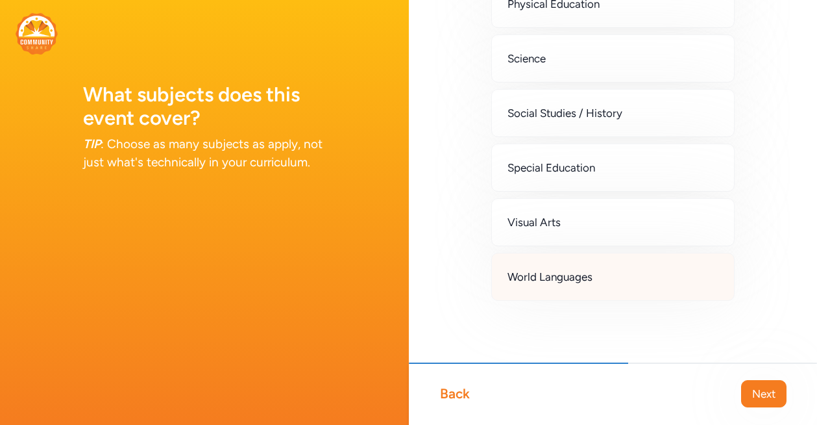
click at [569, 277] on span "World Languages" at bounding box center [550, 277] width 85 height 16
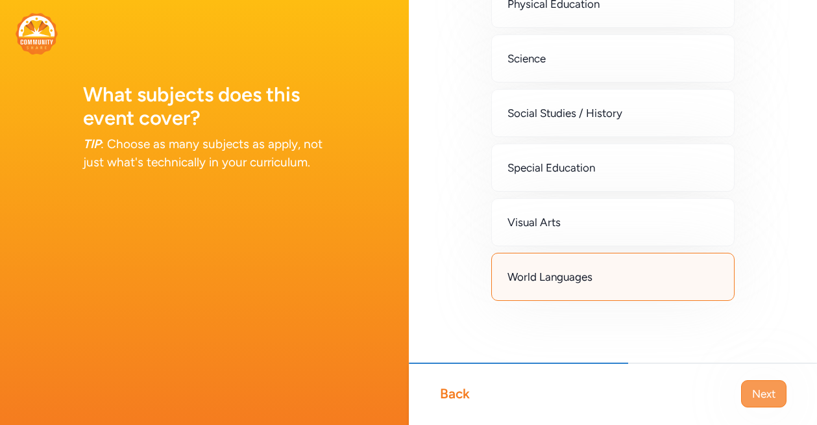
click at [770, 396] on span "Next" at bounding box center [764, 394] width 23 height 16
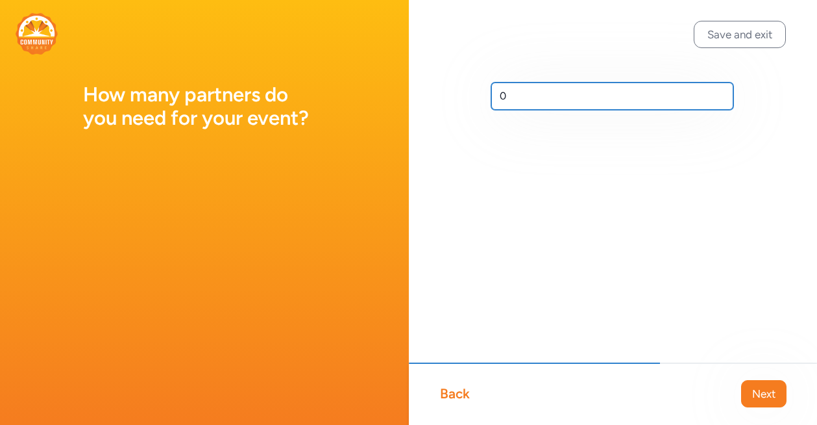
click at [521, 95] on input "0" at bounding box center [612, 95] width 243 height 27
type input "1"
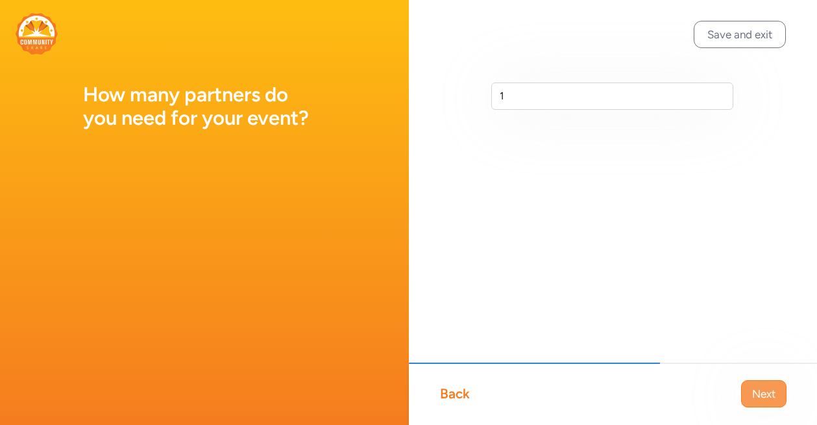
click at [767, 394] on span "Next" at bounding box center [764, 394] width 23 height 16
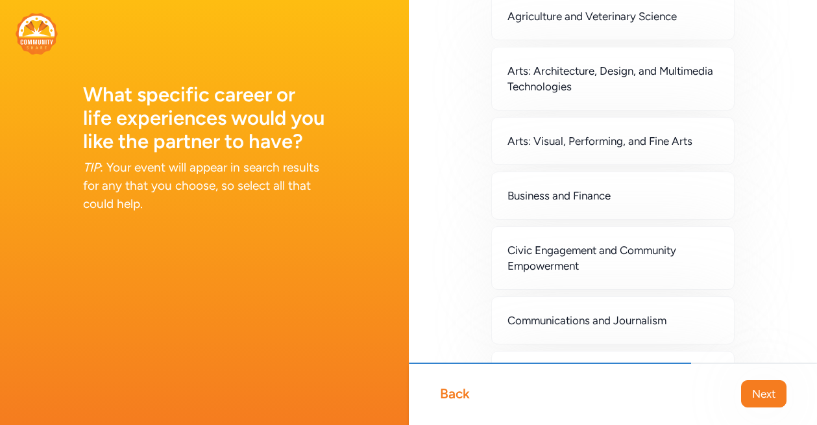
scroll to position [88, 0]
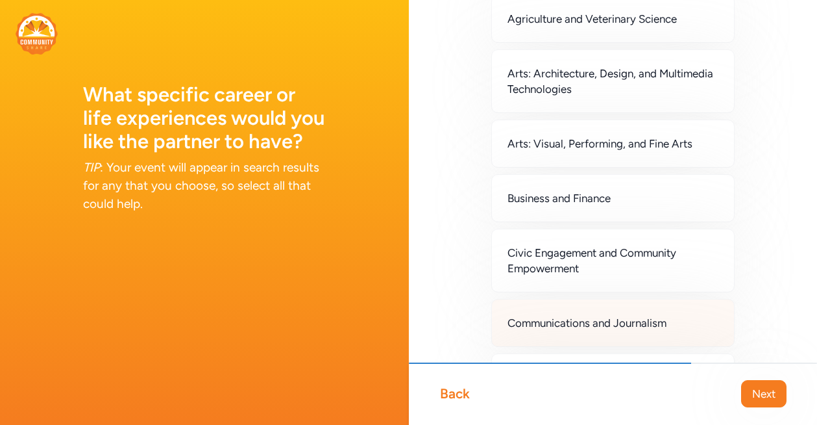
click at [602, 332] on div "Communications and Journalism" at bounding box center [613, 323] width 244 height 48
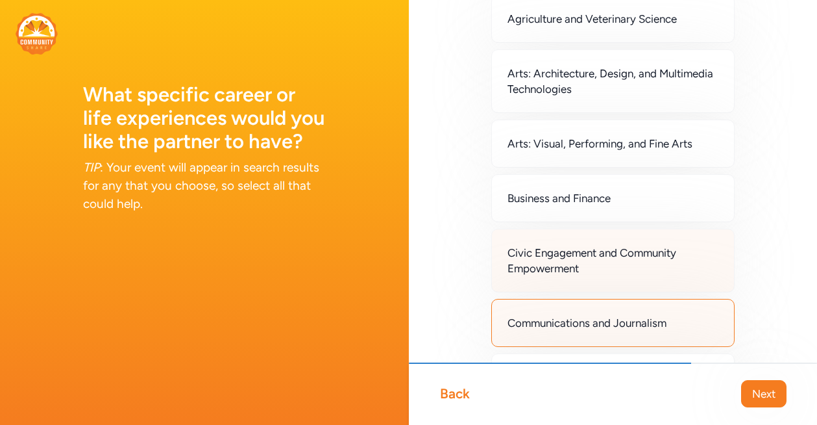
click at [633, 266] on span "Civic Engagement and Community Empowerment" at bounding box center [614, 260] width 212 height 31
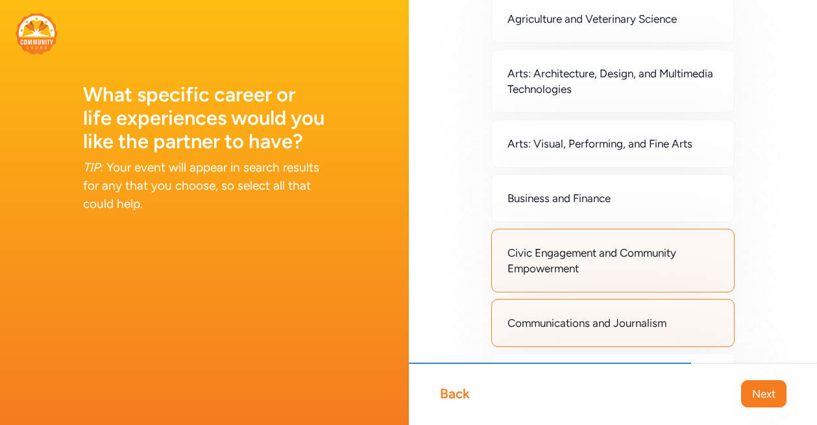
click at [667, 273] on span "Civic Engagement and Community Empowerment" at bounding box center [614, 260] width 212 height 31
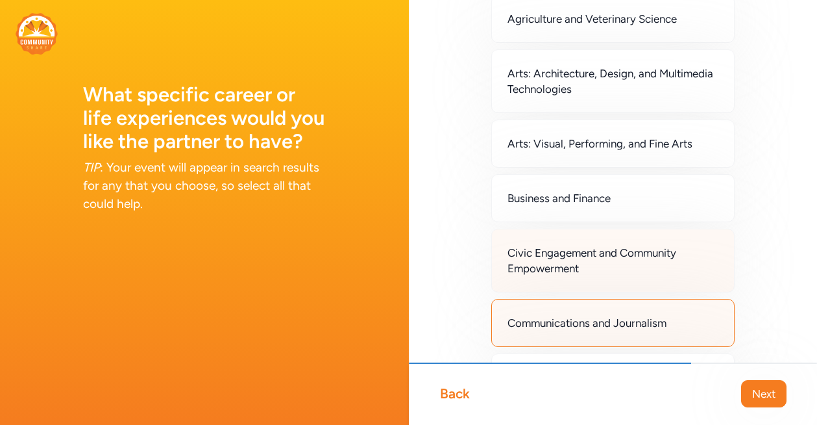
click at [627, 276] on div "Civic Engagement and Community Empowerment" at bounding box center [613, 261] width 244 height 64
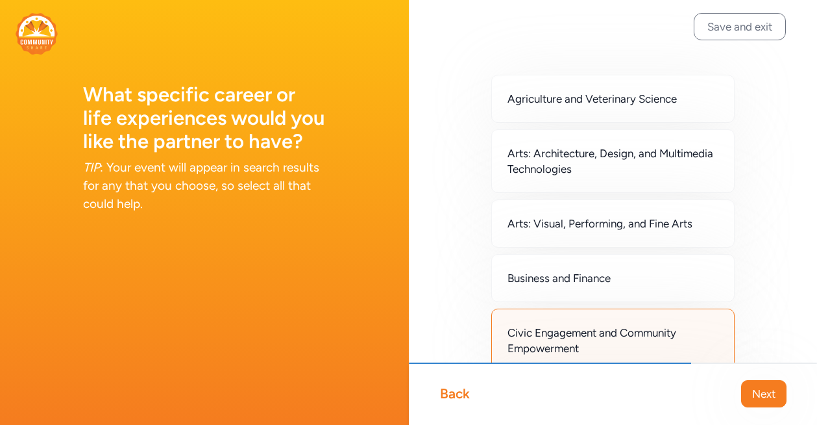
scroll to position [0, 0]
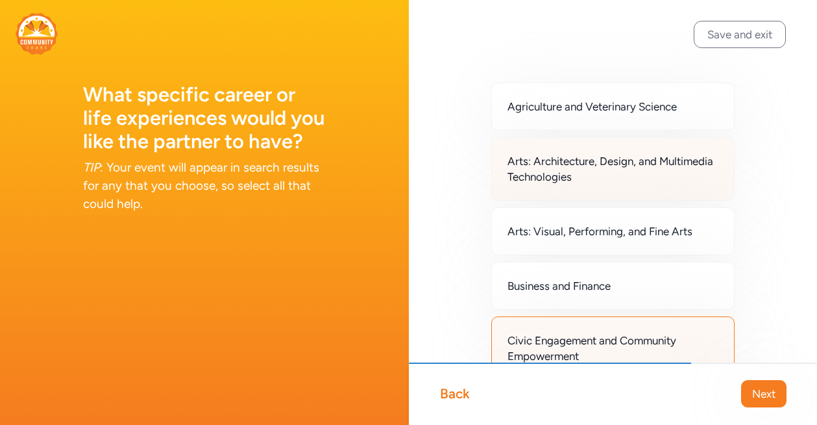
click at [660, 178] on span "Arts: Architecture, Design, and Multimedia Technologies" at bounding box center [614, 168] width 212 height 31
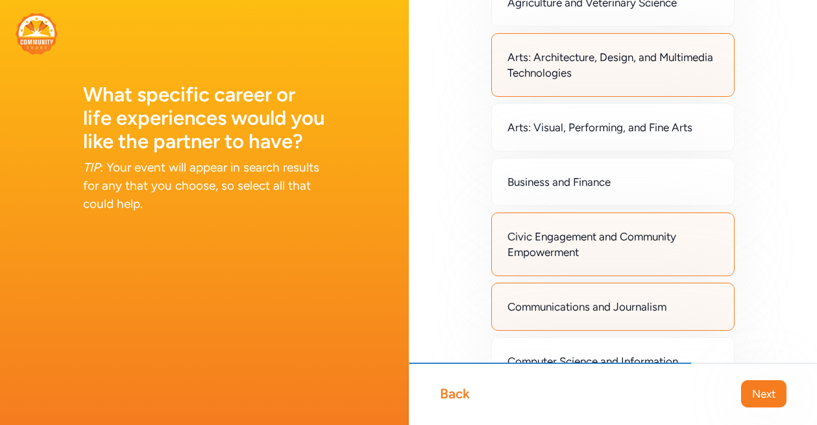
scroll to position [106, 0]
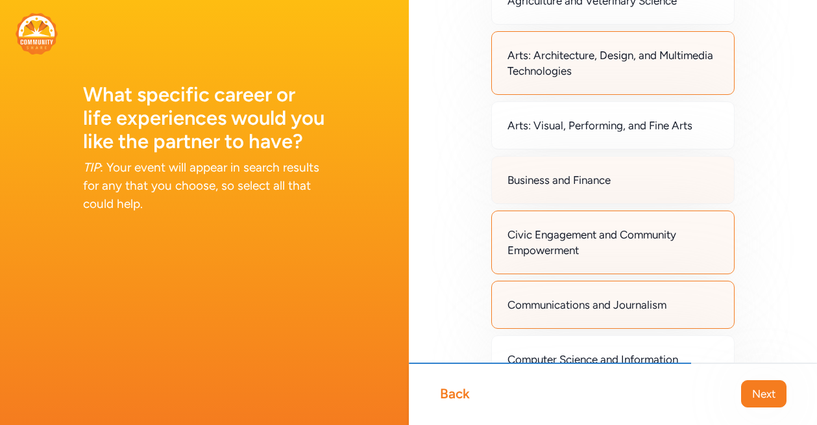
click at [687, 182] on div "Business and Finance" at bounding box center [613, 180] width 244 height 48
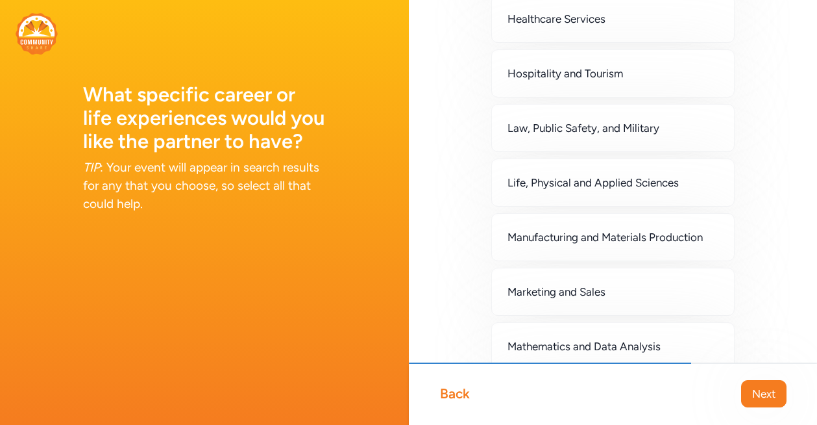
scroll to position [736, 0]
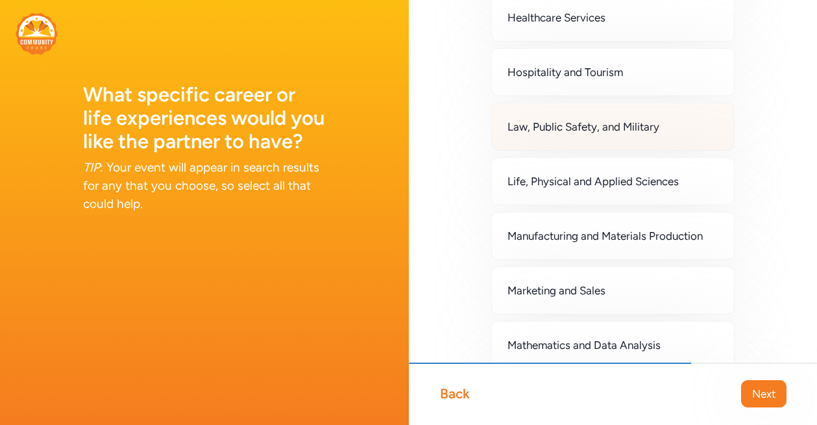
click at [673, 128] on div "Law, Public Safety, and Military" at bounding box center [613, 127] width 244 height 48
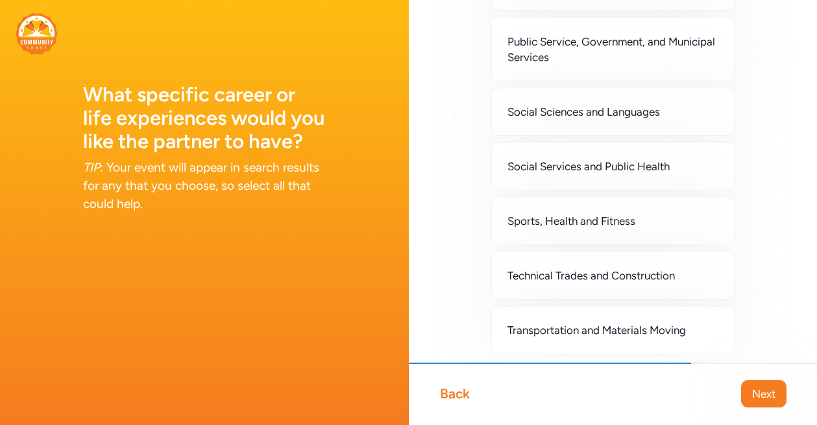
scroll to position [1165, 0]
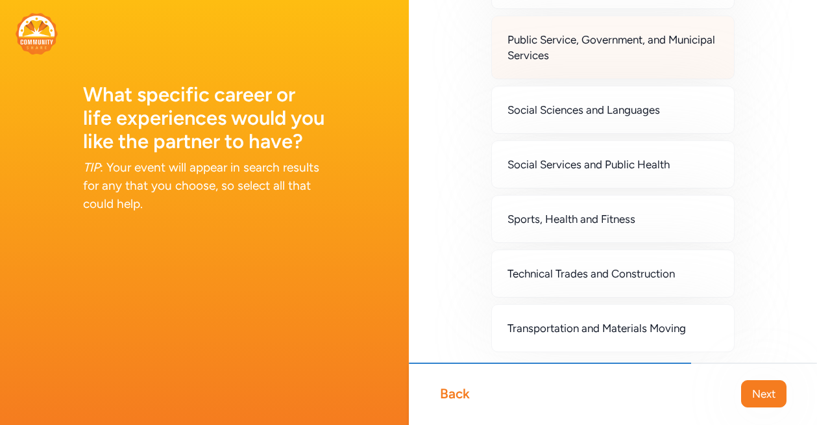
click at [581, 60] on span "Public Service, Government, and Municipal Services" at bounding box center [614, 47] width 212 height 31
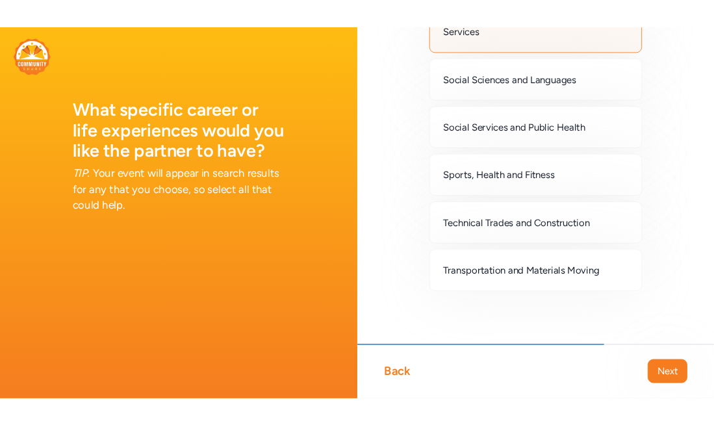
scroll to position [1217, 0]
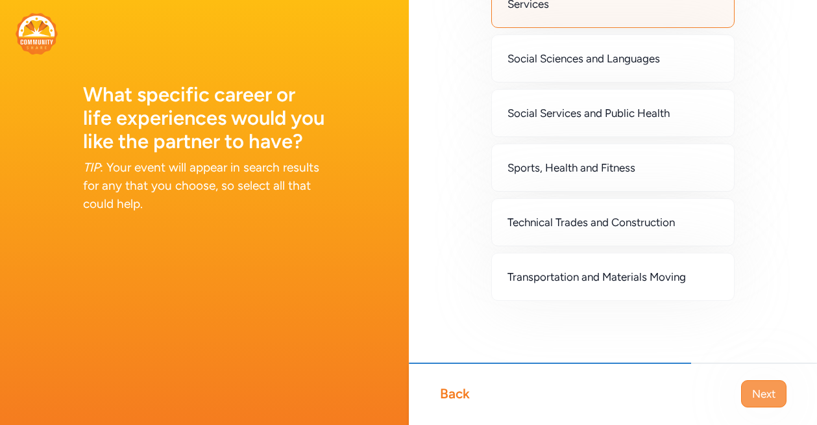
click at [769, 389] on span "Next" at bounding box center [764, 394] width 23 height 16
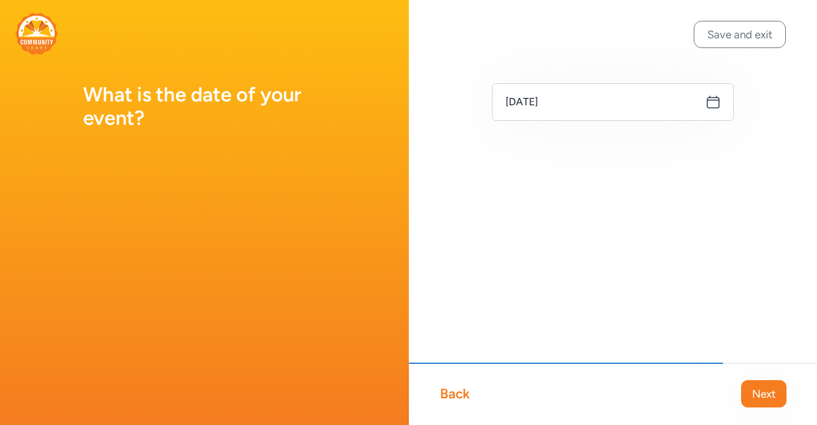
click at [717, 103] on icon at bounding box center [714, 102] width 16 height 16
click at [714, 101] on icon at bounding box center [714, 102] width 16 height 16
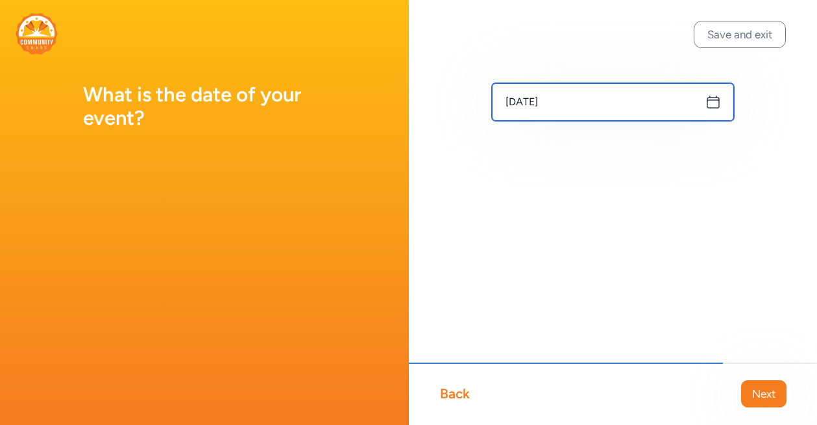
click at [570, 105] on input "Sep 15, 2025" at bounding box center [613, 102] width 243 height 38
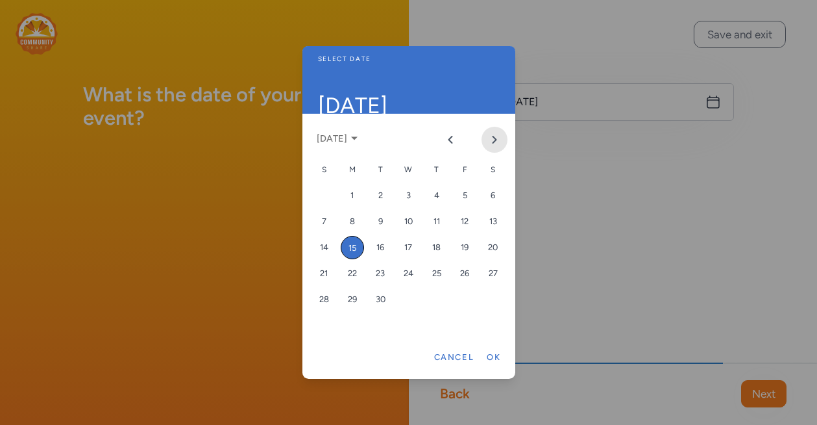
click at [490, 138] on icon "Next month" at bounding box center [495, 139] width 10 height 10
click at [490, 139] on icon "Next month" at bounding box center [495, 139] width 10 height 10
click at [381, 197] on div "2" at bounding box center [380, 195] width 23 height 23
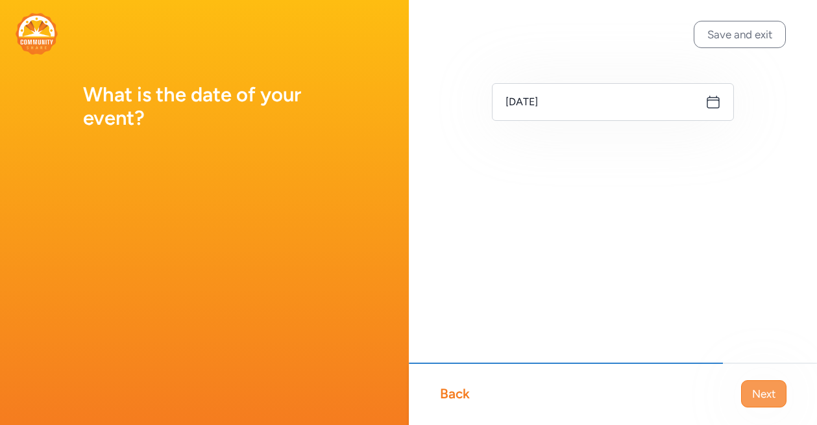
click at [764, 387] on span "Next" at bounding box center [764, 394] width 23 height 16
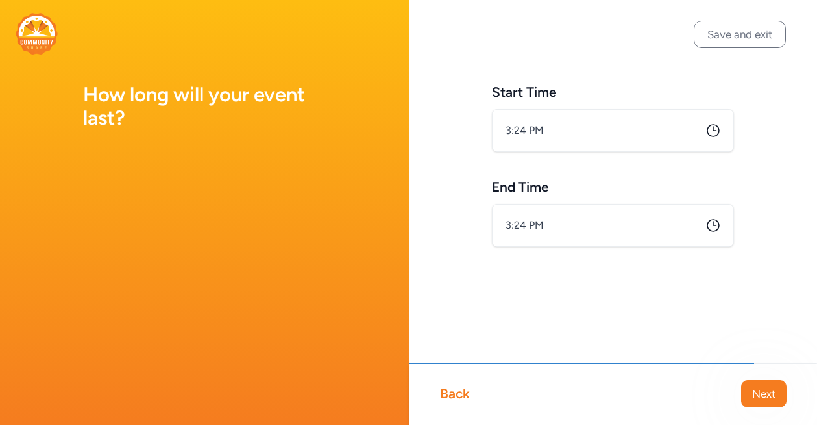
click at [713, 131] on icon at bounding box center [714, 131] width 16 height 16
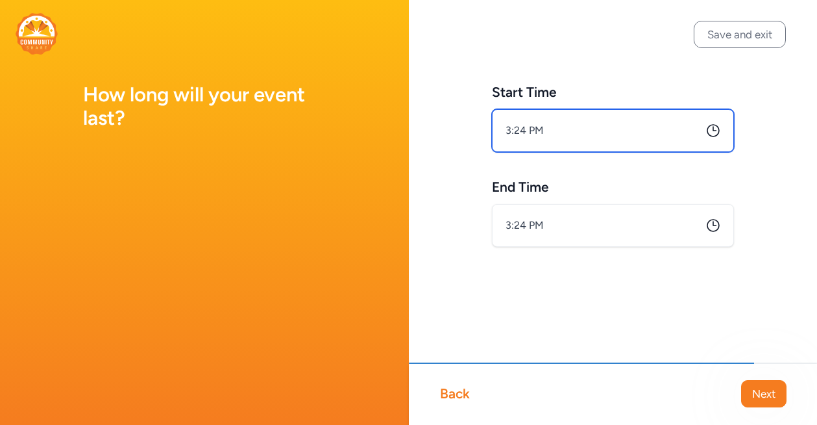
click at [534, 131] on input "3:24 PM" at bounding box center [613, 130] width 243 height 43
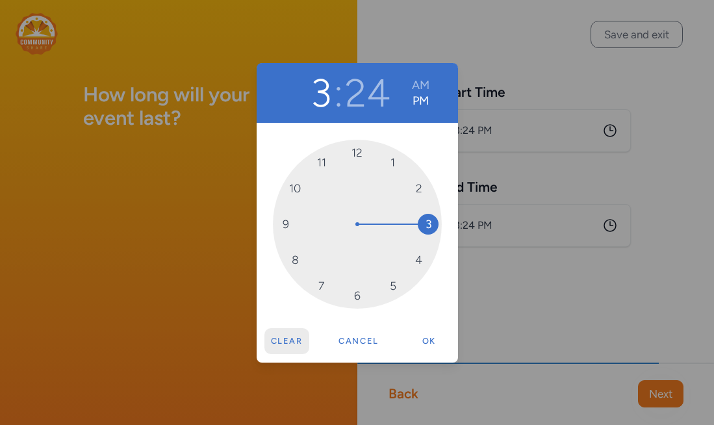
click at [286, 338] on button "Clear" at bounding box center [286, 341] width 45 height 26
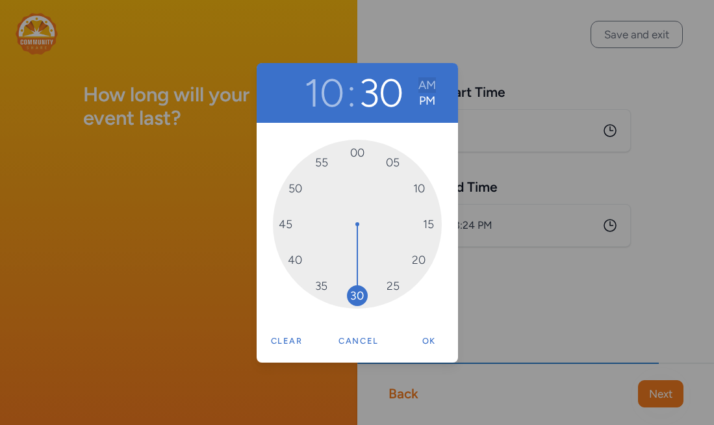
click at [430, 79] on button "AM" at bounding box center [427, 85] width 18 height 16
click at [430, 342] on button "Ok" at bounding box center [429, 341] width 42 height 26
type input "10:30 AM"
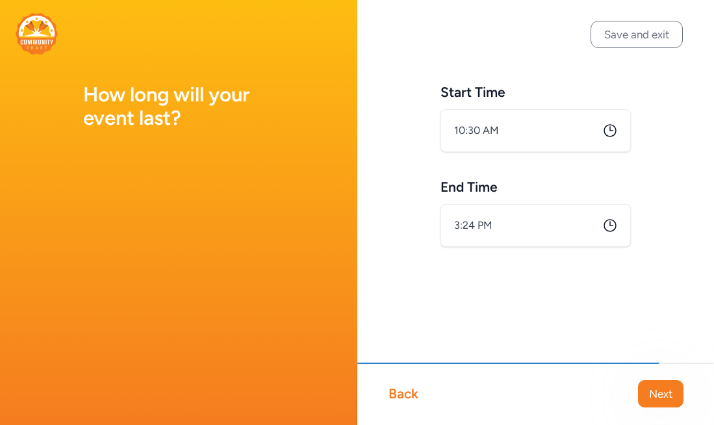
click at [610, 226] on icon at bounding box center [610, 226] width 16 height 16
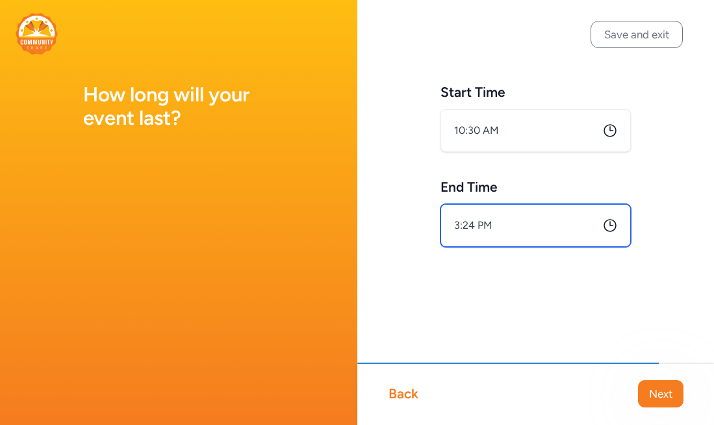
click at [482, 225] on input "3:24 PM" at bounding box center [535, 225] width 191 height 43
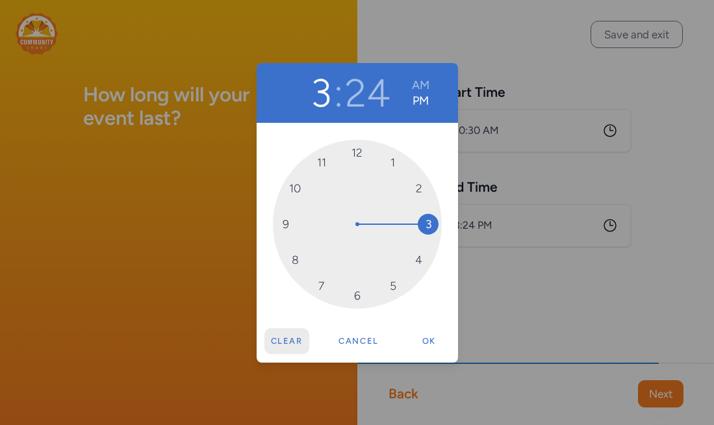
click at [279, 338] on button "Clear" at bounding box center [286, 341] width 45 height 26
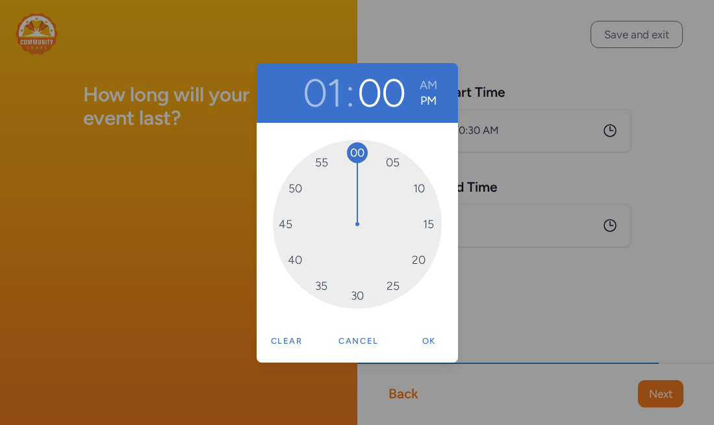
click at [355, 286] on span "30" at bounding box center [357, 295] width 21 height 21
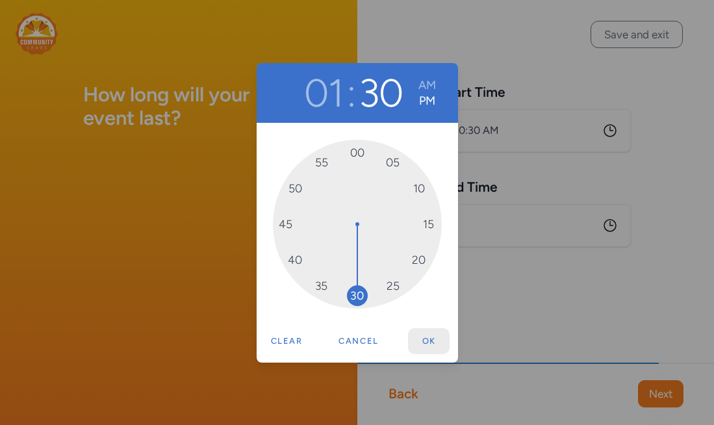
click at [429, 342] on button "Ok" at bounding box center [429, 341] width 42 height 26
type input "1:30 PM"
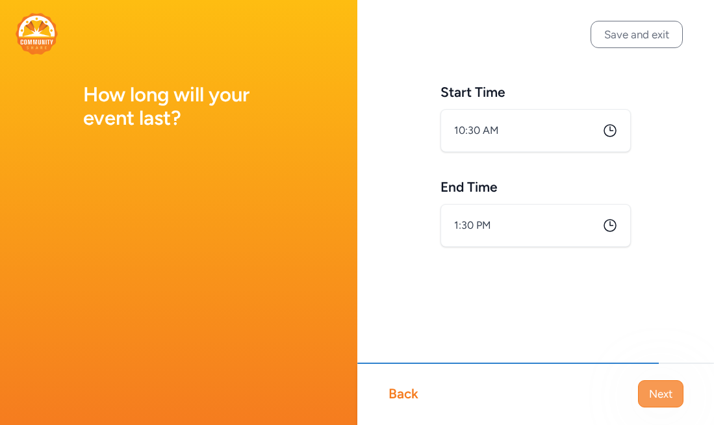
click at [659, 392] on span "Next" at bounding box center [660, 394] width 23 height 16
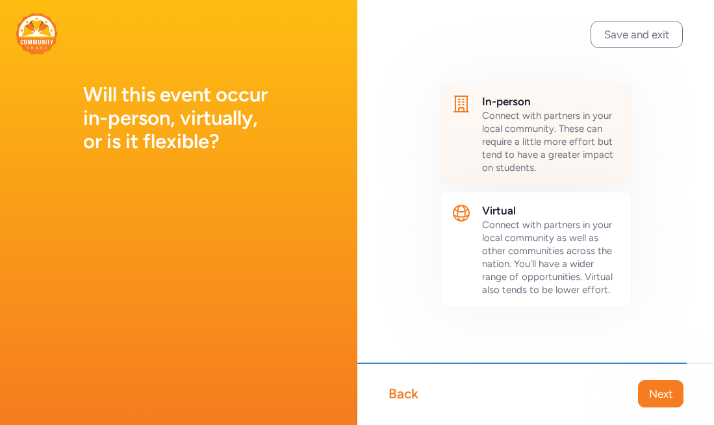
click at [551, 153] on span "Connect with partners in your local community. These can require a little more …" at bounding box center [547, 142] width 131 height 64
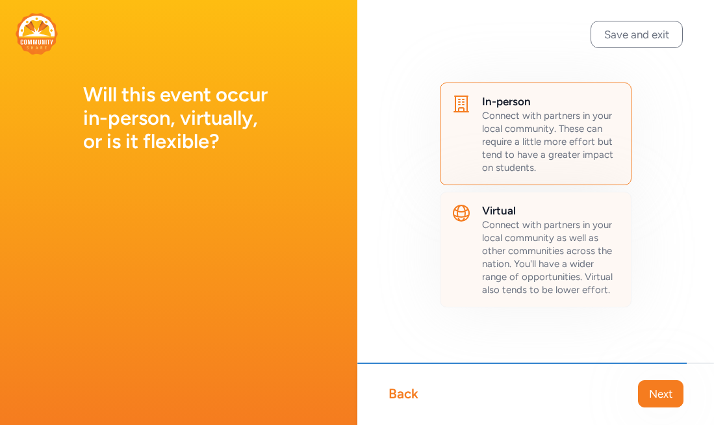
click at [531, 269] on div "Connect with partners in your local community as well as other communities acro…" at bounding box center [551, 257] width 139 height 78
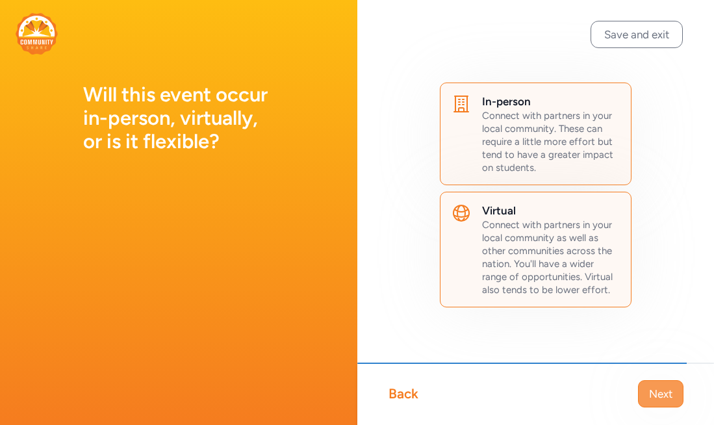
click at [670, 395] on span "Next" at bounding box center [660, 394] width 23 height 16
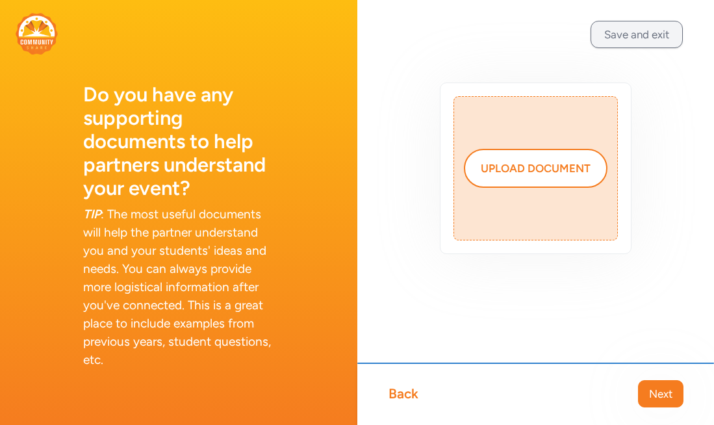
click at [637, 31] on button "Save and exit" at bounding box center [636, 34] width 92 height 27
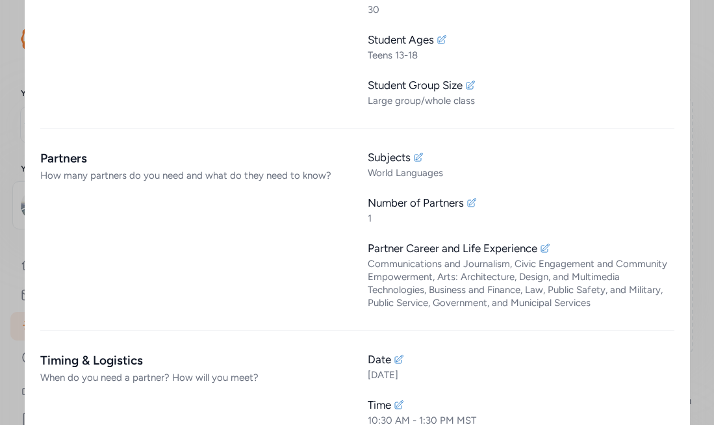
scroll to position [630, 0]
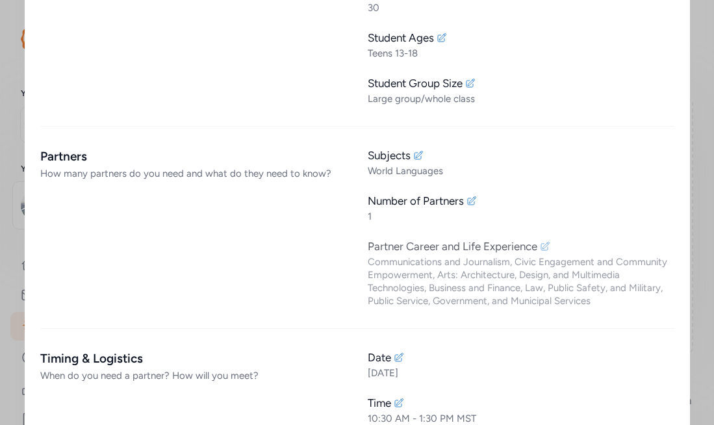
click at [547, 242] on icon at bounding box center [545, 246] width 8 height 8
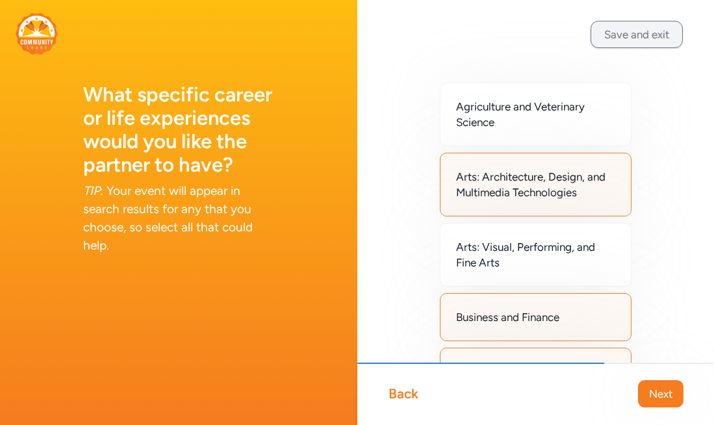
click at [627, 34] on button "Save and exit" at bounding box center [636, 34] width 92 height 27
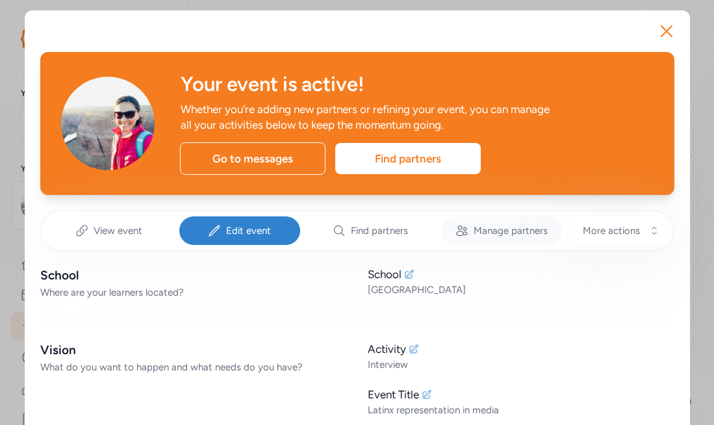
click at [485, 232] on span "Manage partners" at bounding box center [510, 230] width 74 height 13
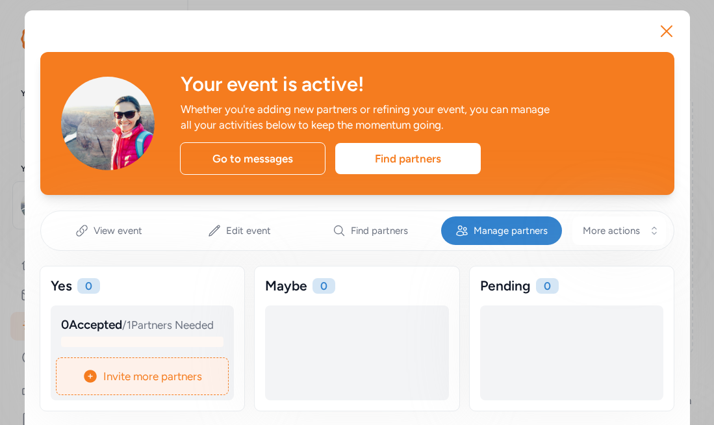
click at [190, 384] on span "Invite more partners" at bounding box center [152, 376] width 99 height 16
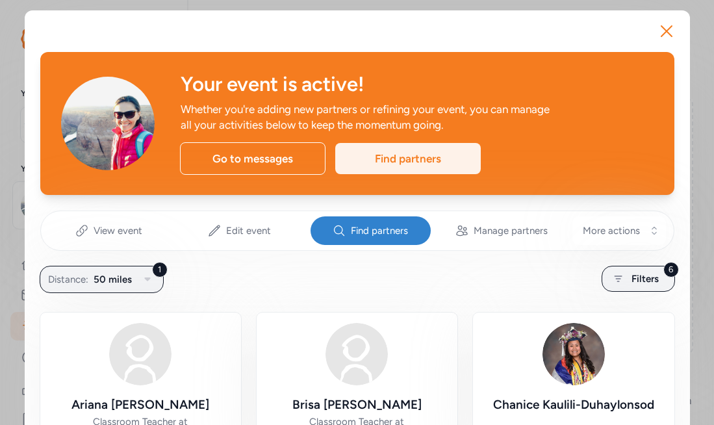
click at [380, 162] on div "Find partners" at bounding box center [407, 158] width 145 height 31
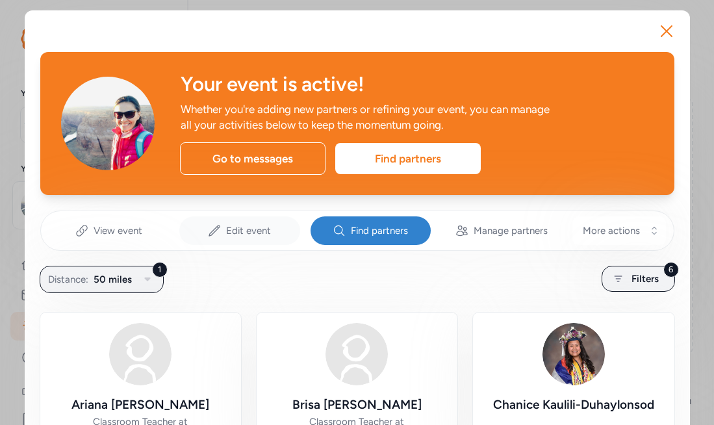
click at [242, 229] on span "Edit event" at bounding box center [248, 230] width 45 height 13
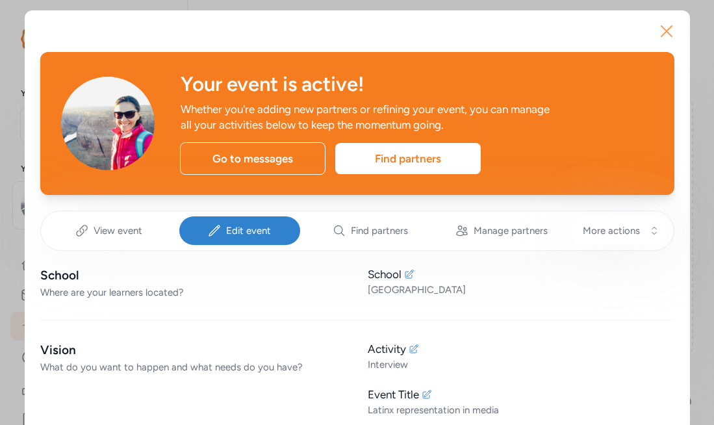
click at [668, 29] on icon "button" at bounding box center [666, 31] width 21 height 21
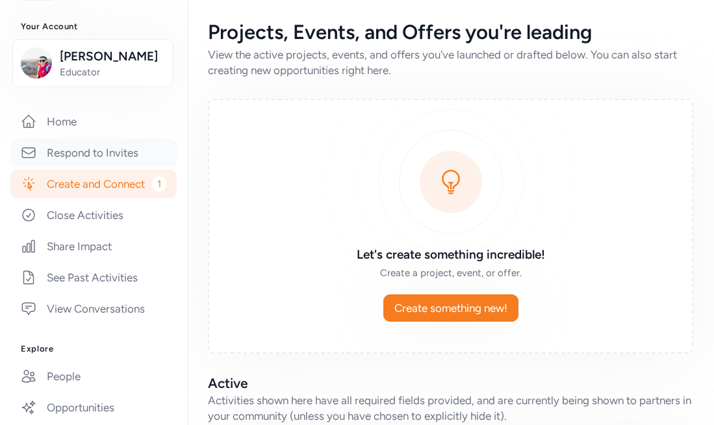
scroll to position [143, 0]
click at [91, 275] on link "See Past Activities" at bounding box center [93, 276] width 166 height 29
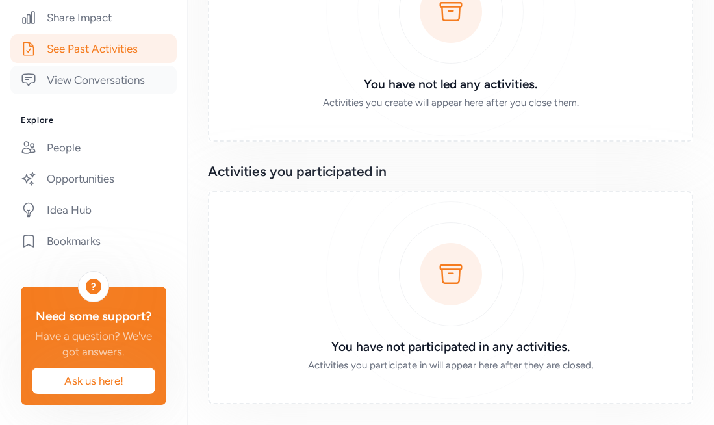
scroll to position [371, 0]
click at [83, 210] on link "Idea Hub" at bounding box center [93, 209] width 166 height 29
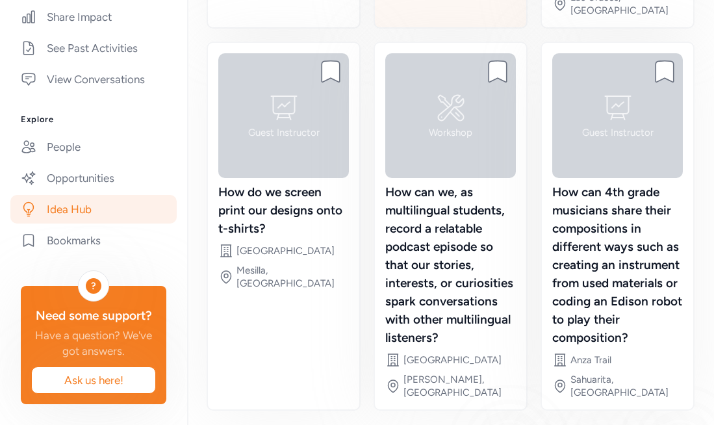
scroll to position [559, 0]
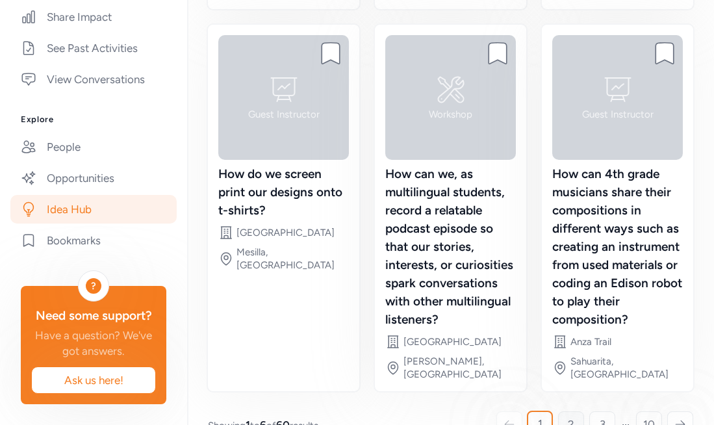
click at [574, 411] on link "2" at bounding box center [571, 424] width 26 height 26
